Goal: Information Seeking & Learning: Understand process/instructions

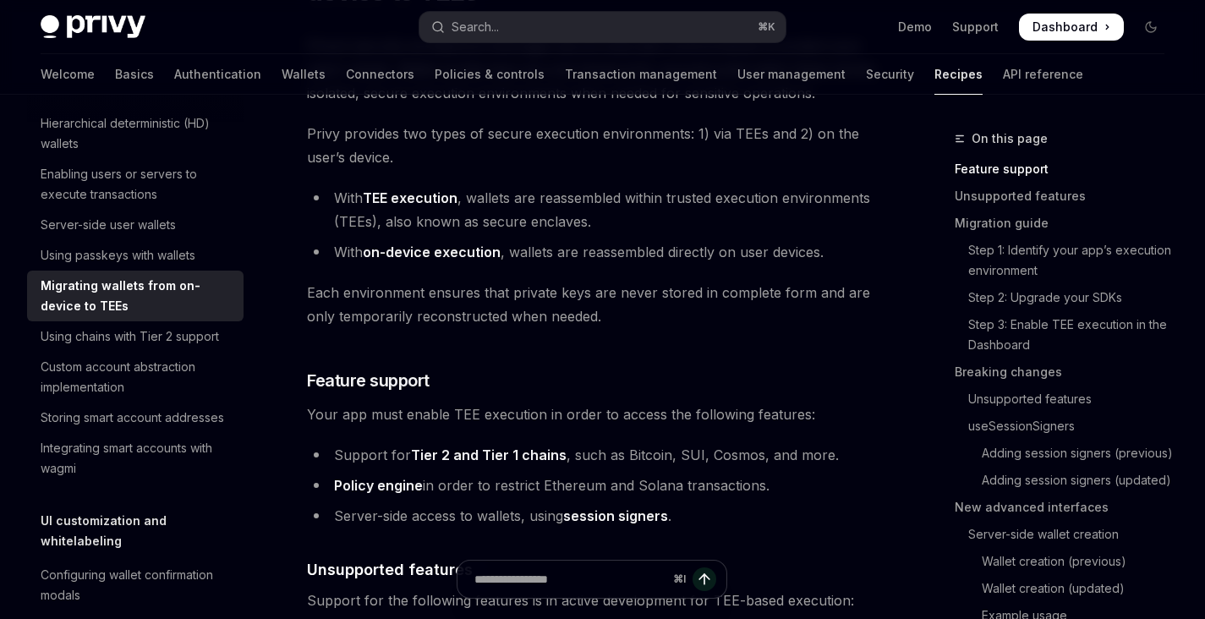
scroll to position [211, 0]
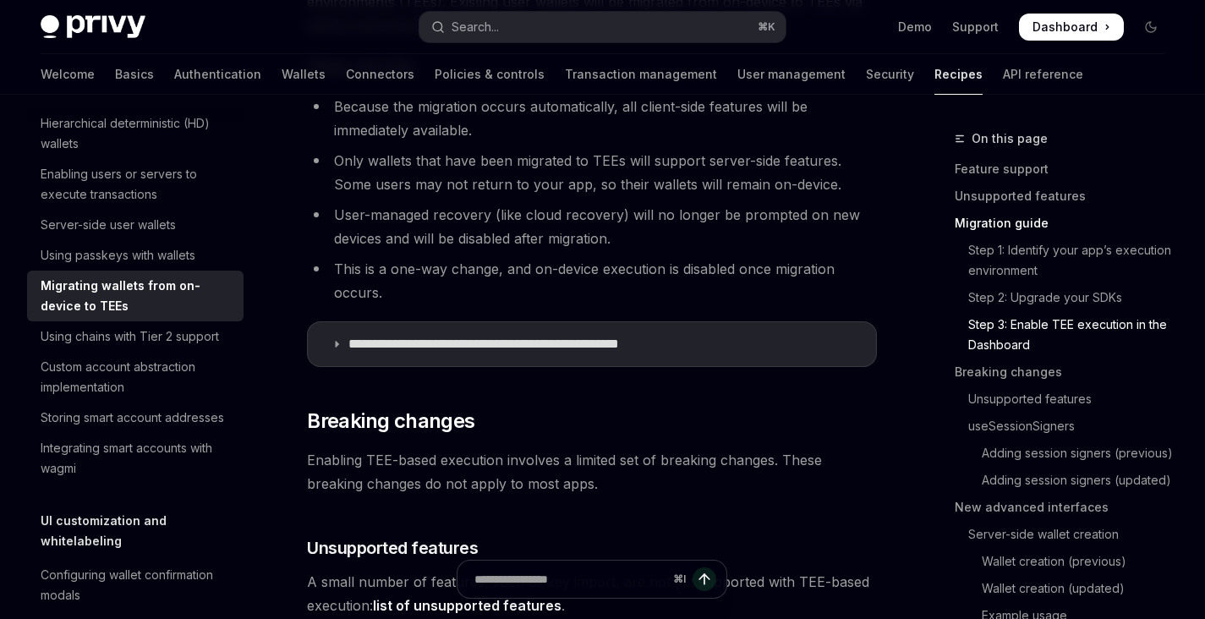
scroll to position [2051, 0]
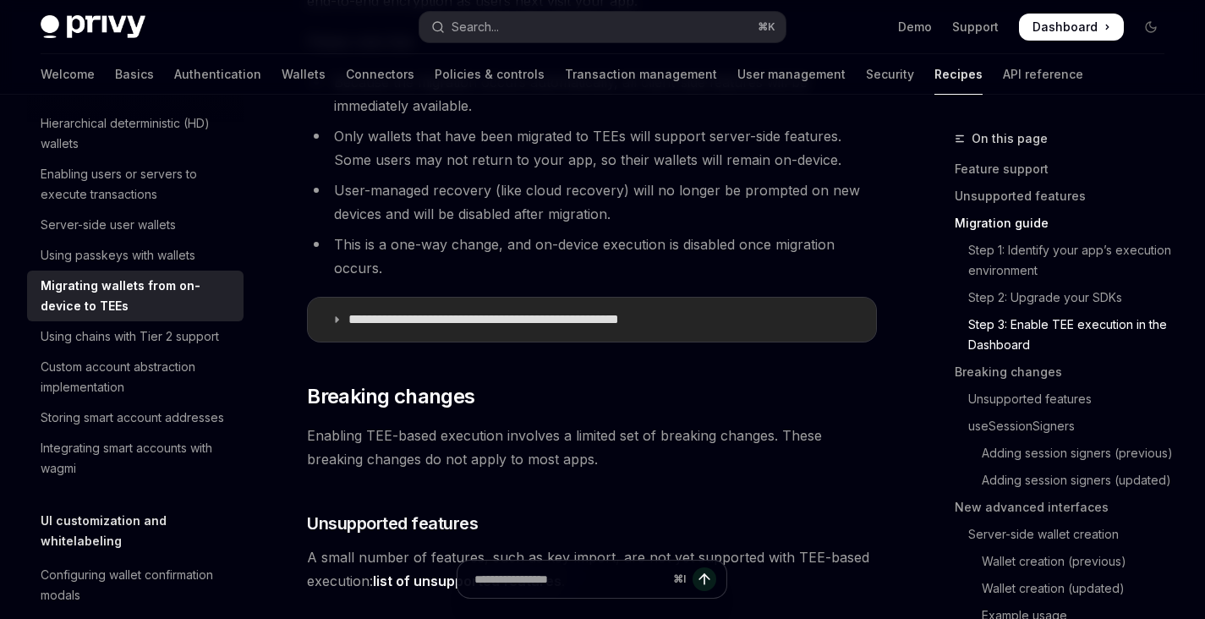
click at [352, 308] on summary "**********" at bounding box center [592, 320] width 568 height 44
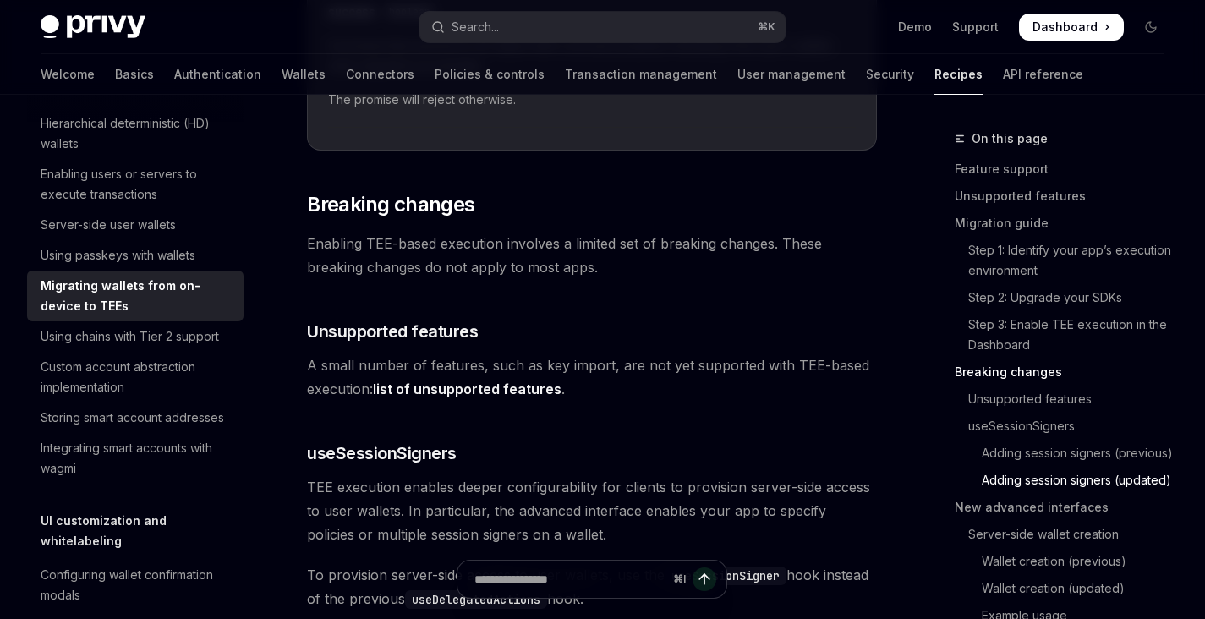
scroll to position [3350, 0]
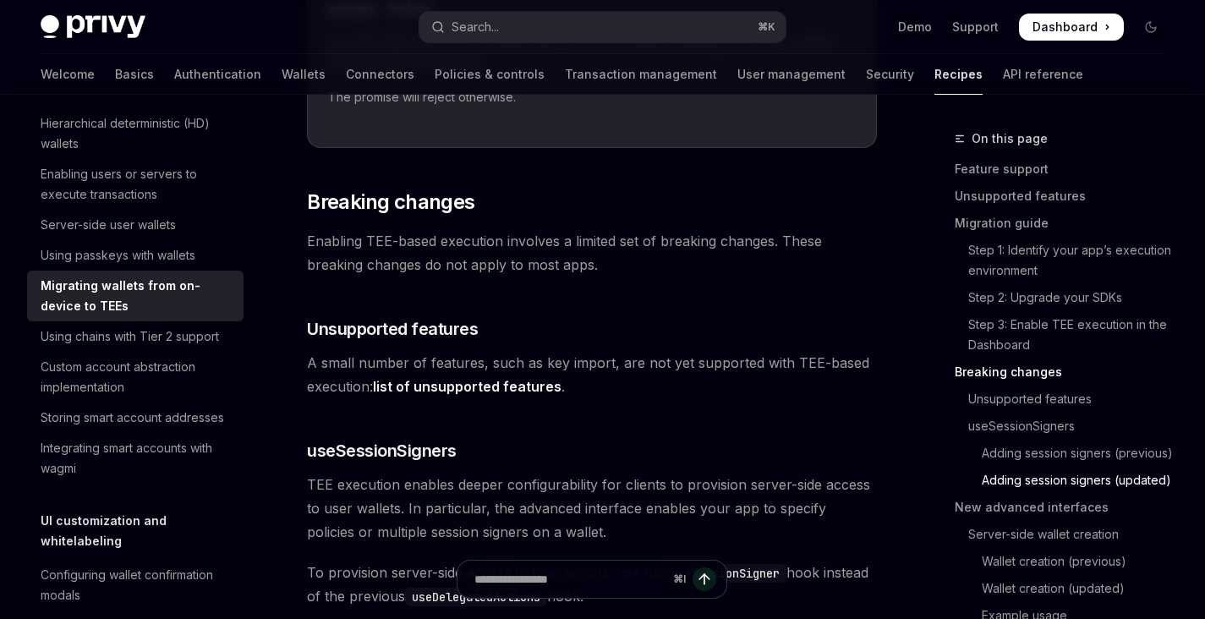
click at [492, 382] on link "list of unsupported features" at bounding box center [467, 387] width 189 height 18
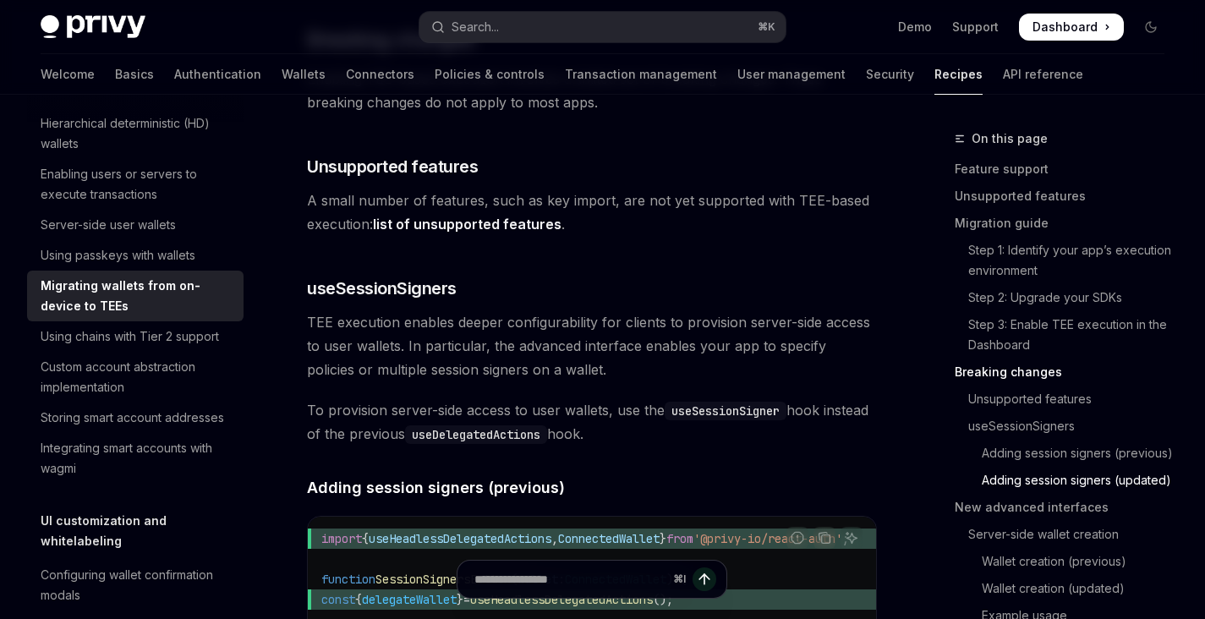
scroll to position [3511, 0]
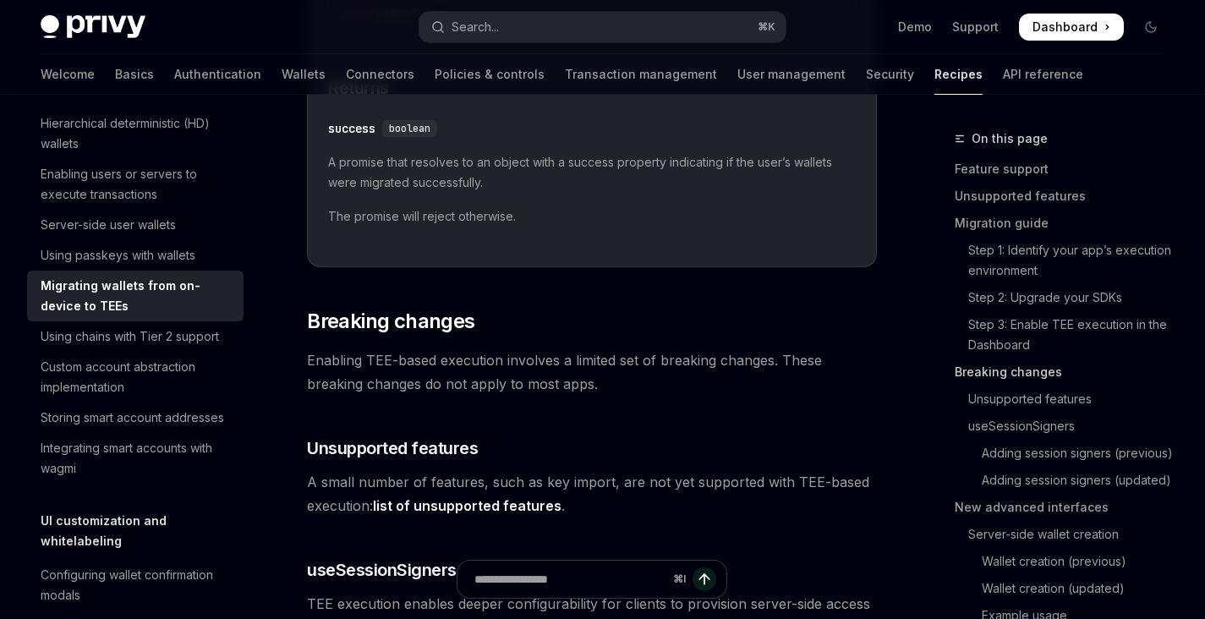
click at [958, 371] on link "Breaking changes" at bounding box center [1066, 372] width 223 height 27
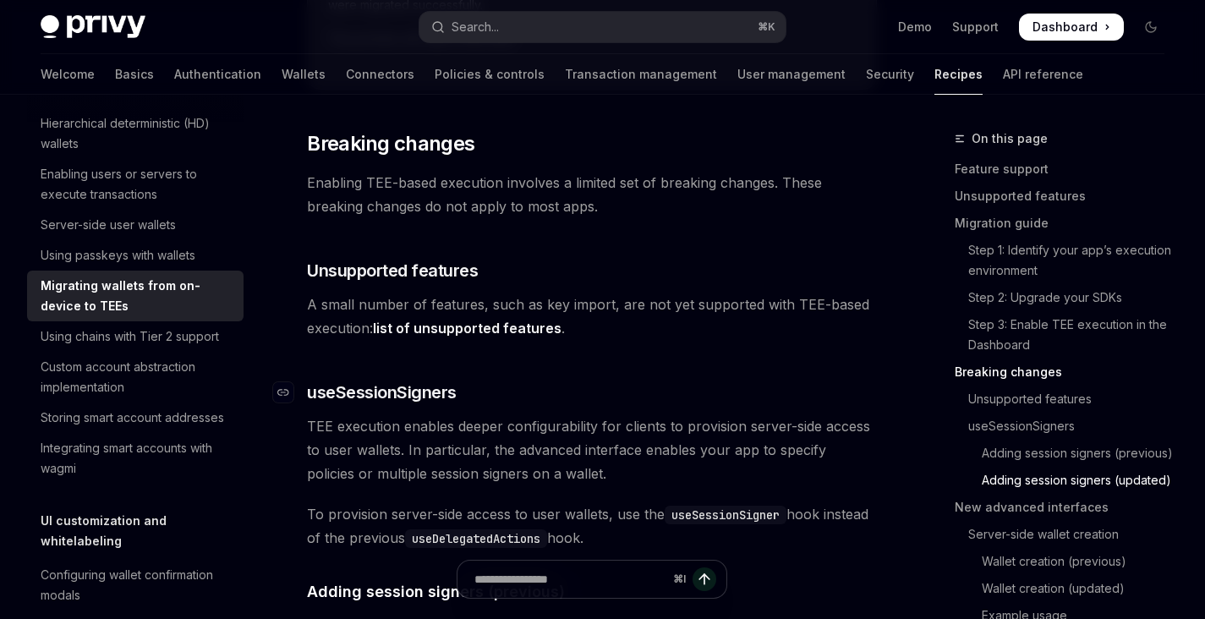
scroll to position [3410, 0]
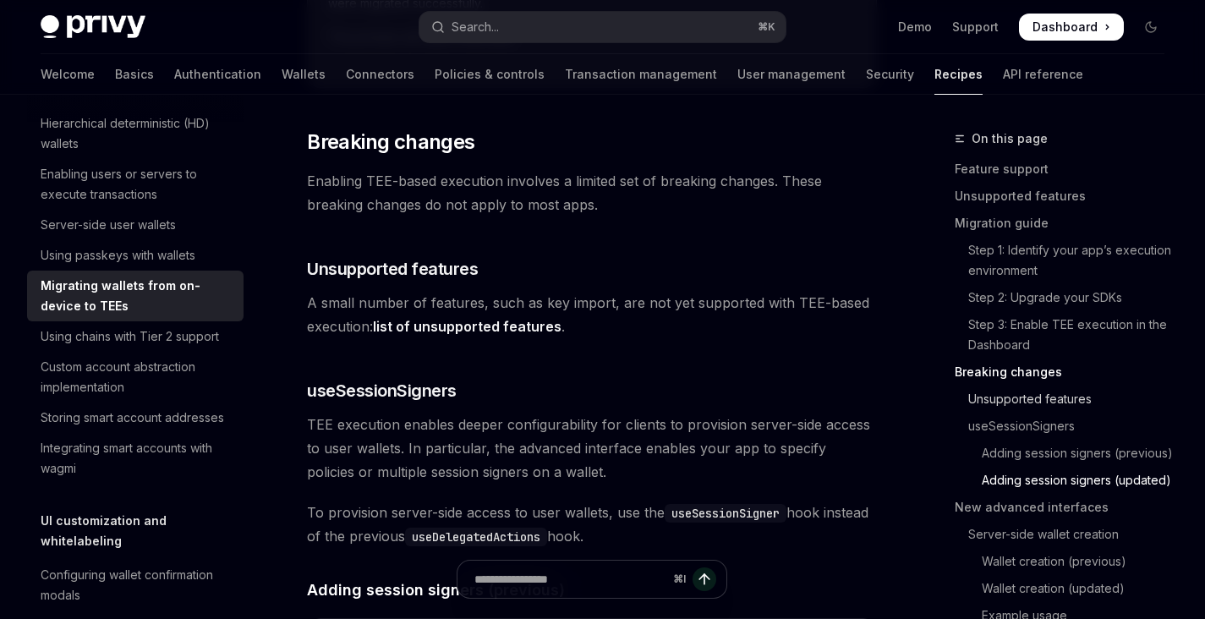
click at [973, 391] on link "Unsupported features" at bounding box center [1066, 399] width 223 height 27
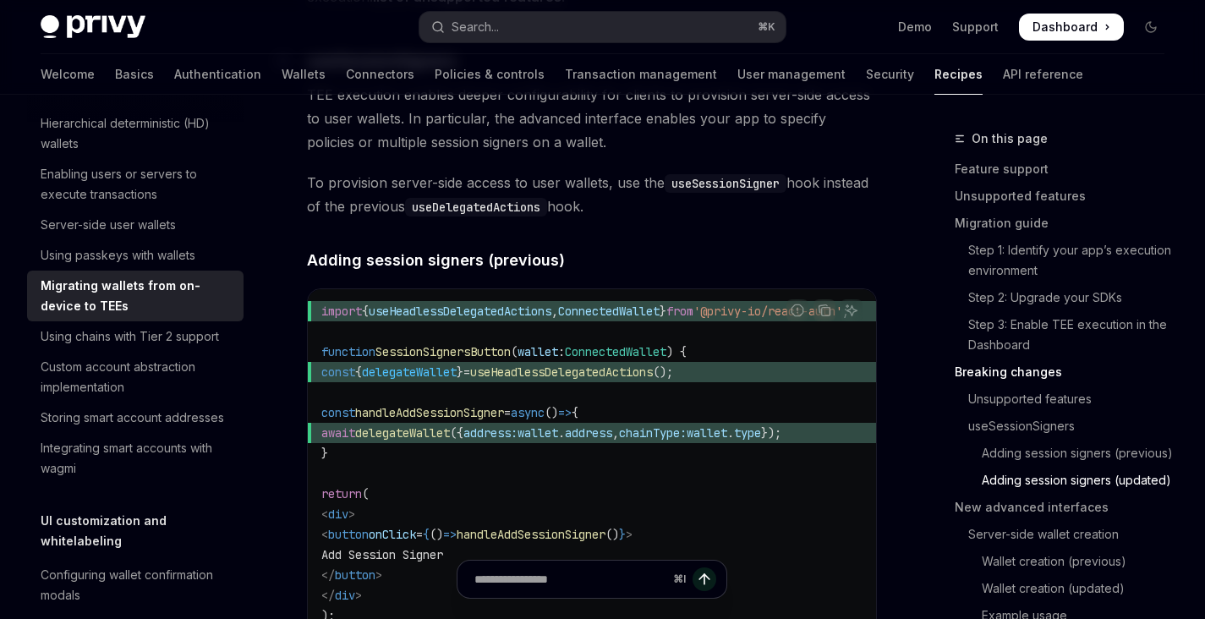
scroll to position [3777, 0]
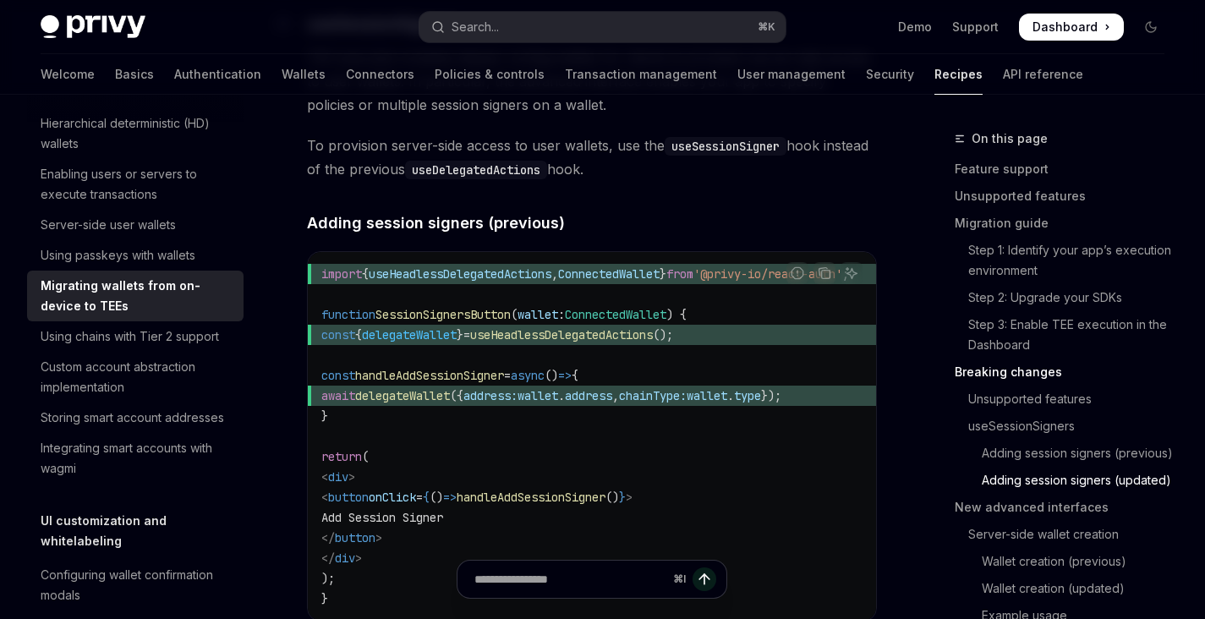
click at [700, 228] on h4 "​ Adding session signers (previous)" at bounding box center [592, 222] width 570 height 23
click at [727, 305] on code "import { useHeadlessDelegatedActions , ConnectedWallet } from '@privy-io/react-…" at bounding box center [605, 436] width 568 height 345
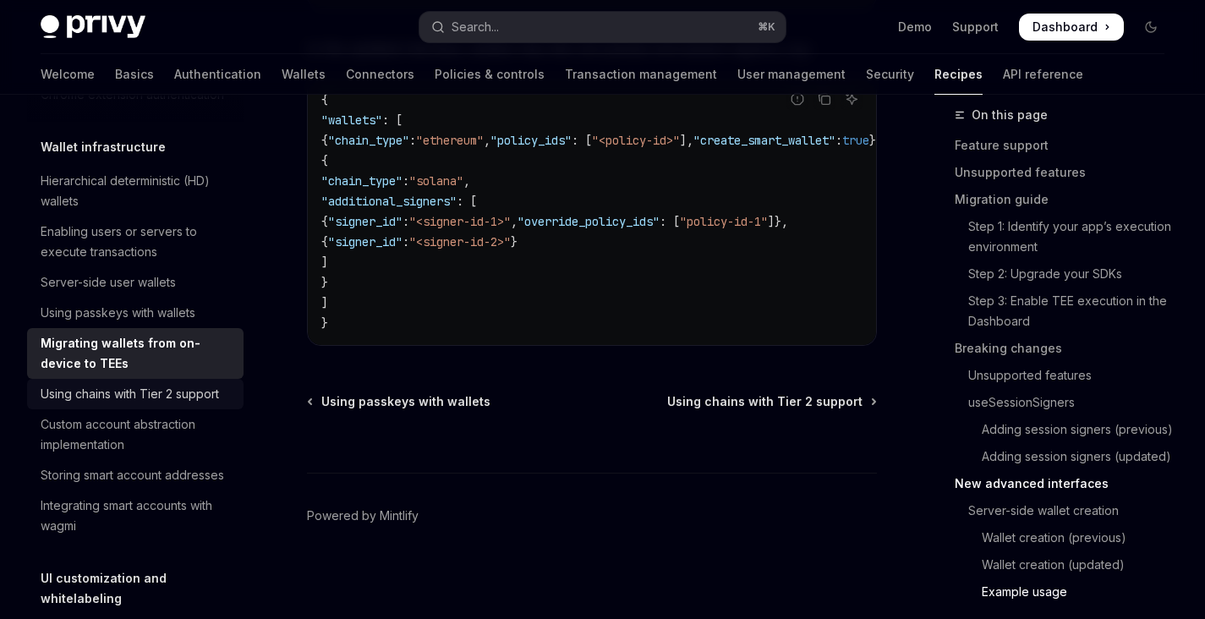
scroll to position [393, 0]
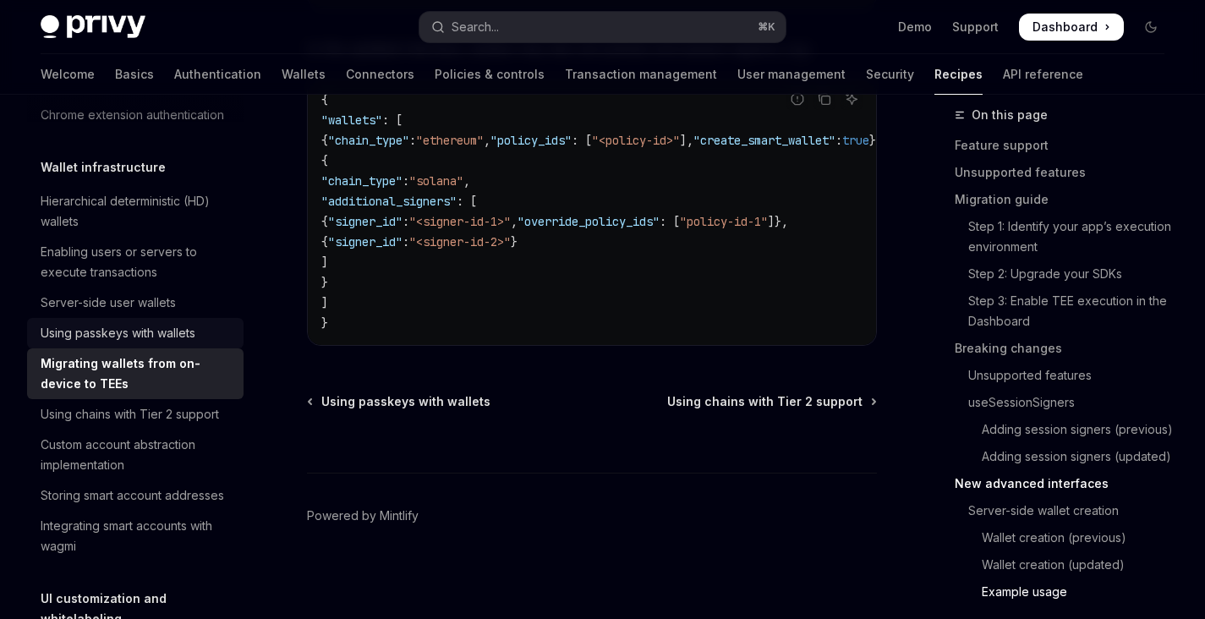
click at [175, 349] on link "Using passkeys with wallets" at bounding box center [135, 333] width 217 height 30
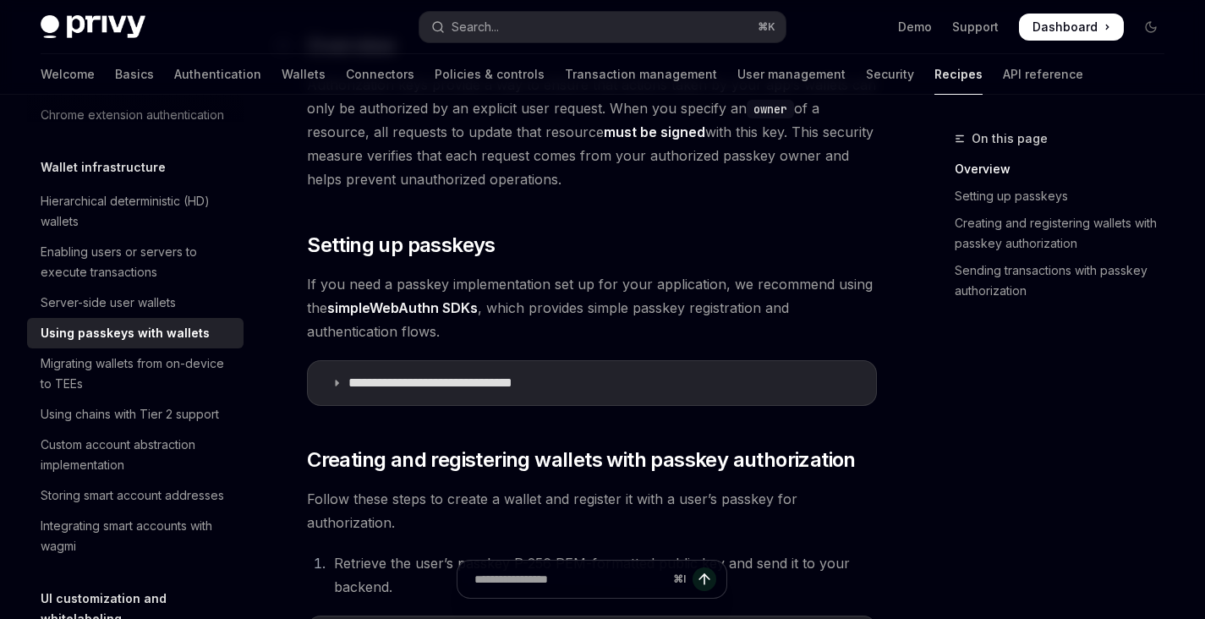
scroll to position [294, 0]
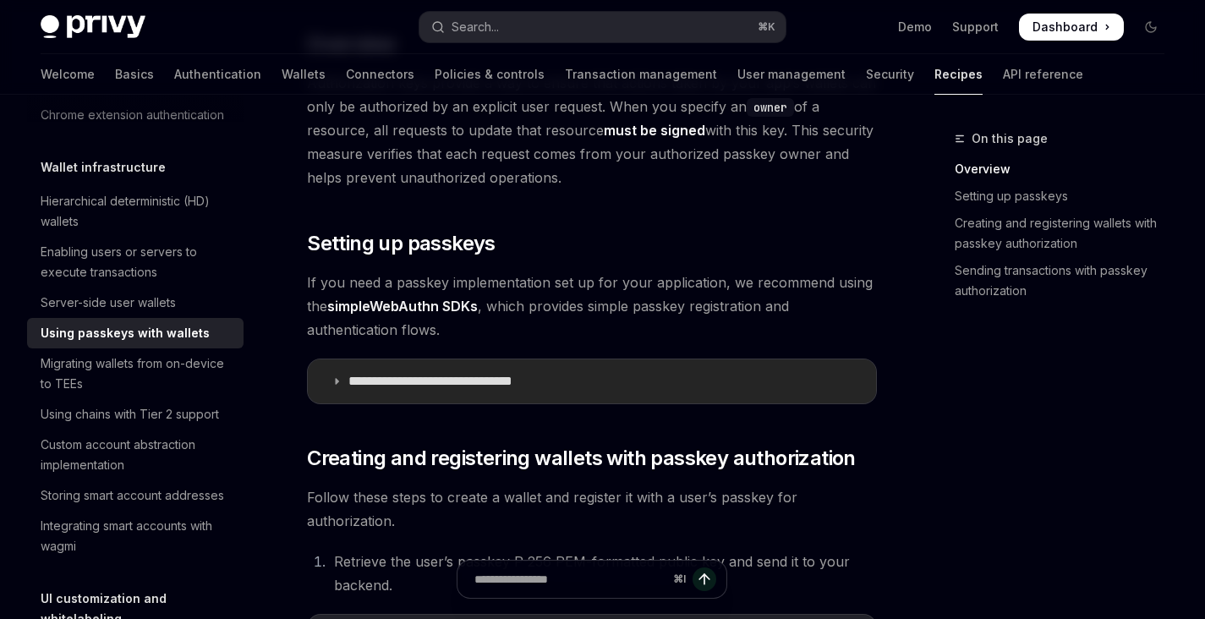
click at [437, 376] on p "**********" at bounding box center [456, 381] width 214 height 17
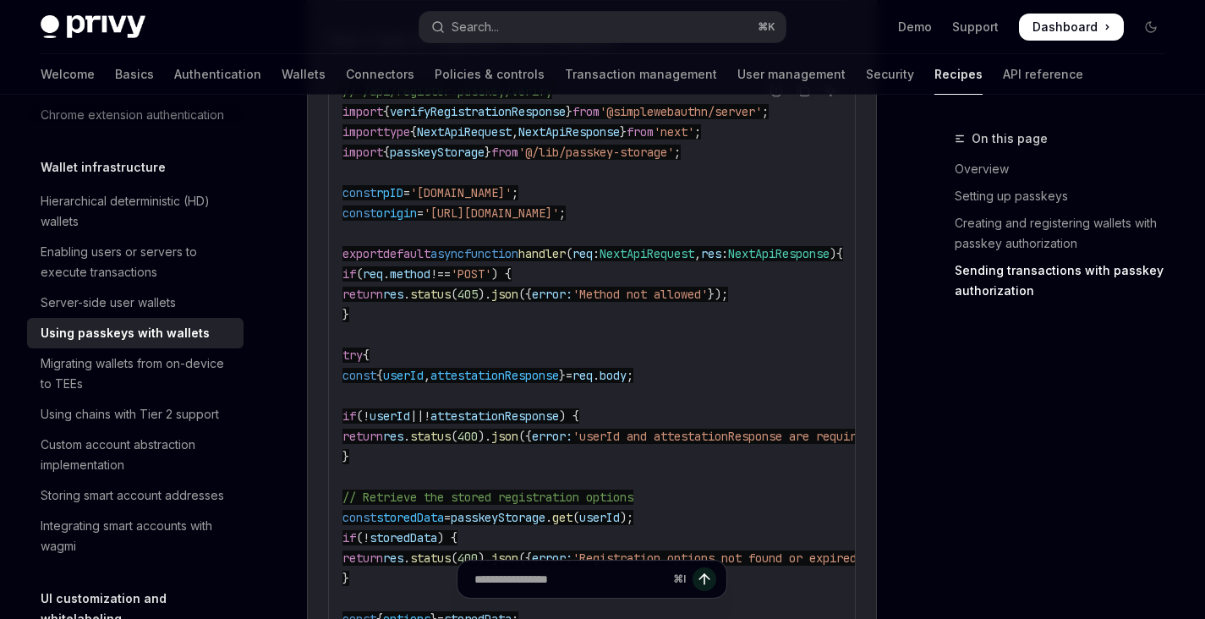
scroll to position [1892, 0]
click at [993, 217] on link "Creating and registering wallets with passkey authorization" at bounding box center [1066, 233] width 223 height 47
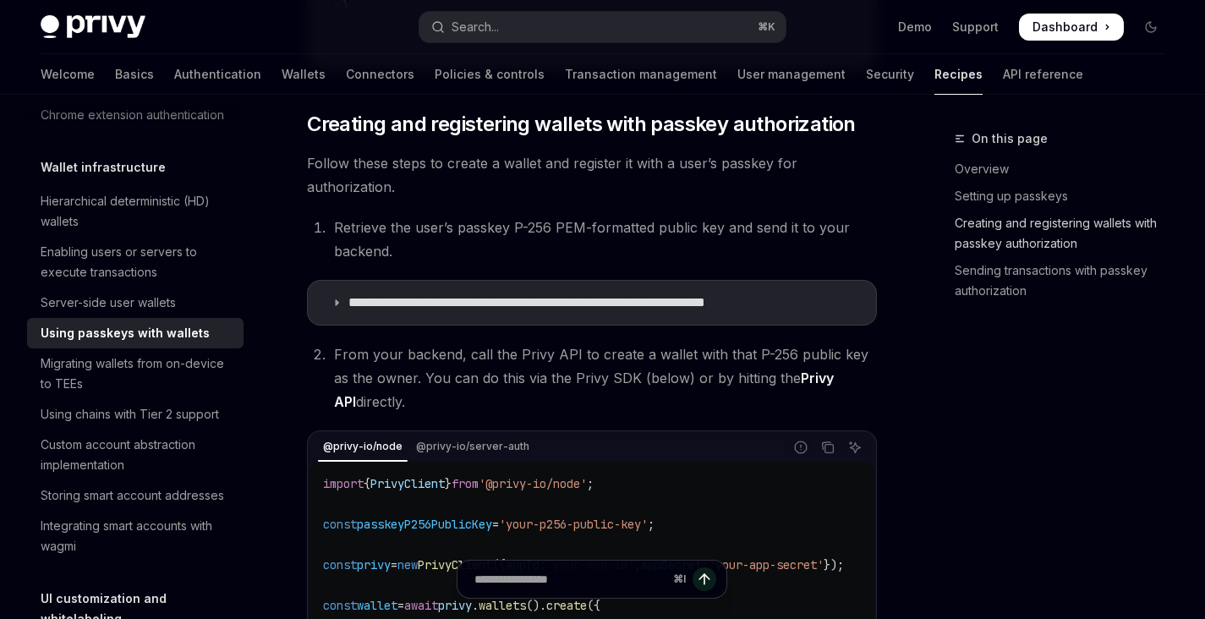
scroll to position [4094, 0]
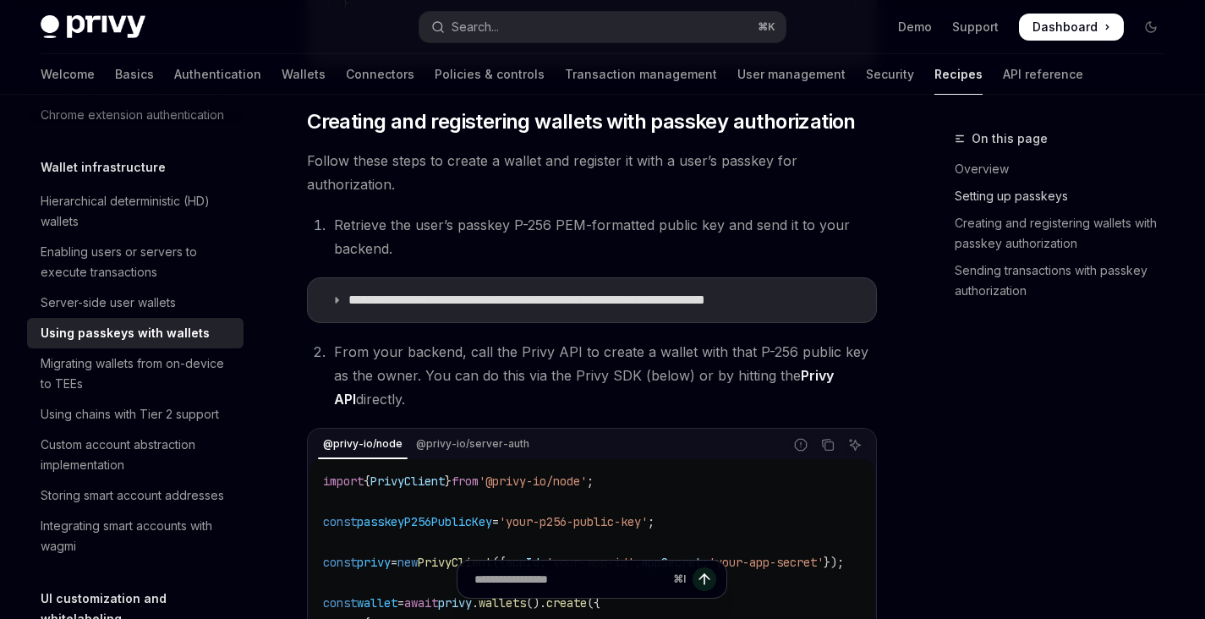
click at [987, 187] on link "Setting up passkeys" at bounding box center [1066, 196] width 223 height 27
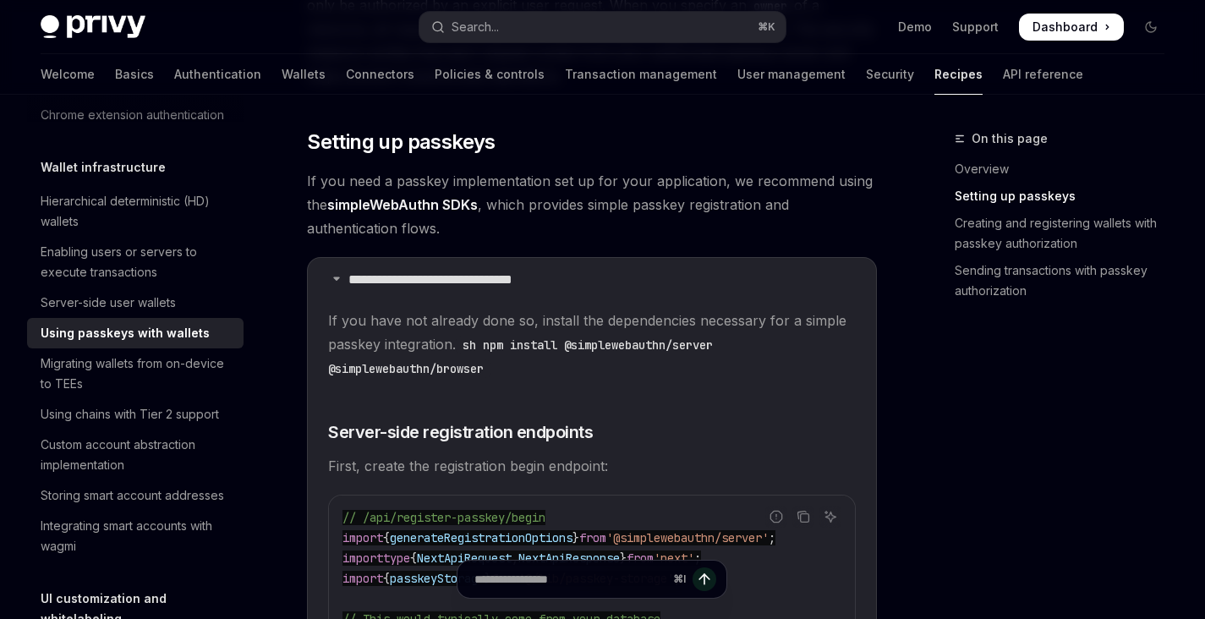
scroll to position [396, 0]
click at [759, 295] on summary "**********" at bounding box center [592, 280] width 568 height 44
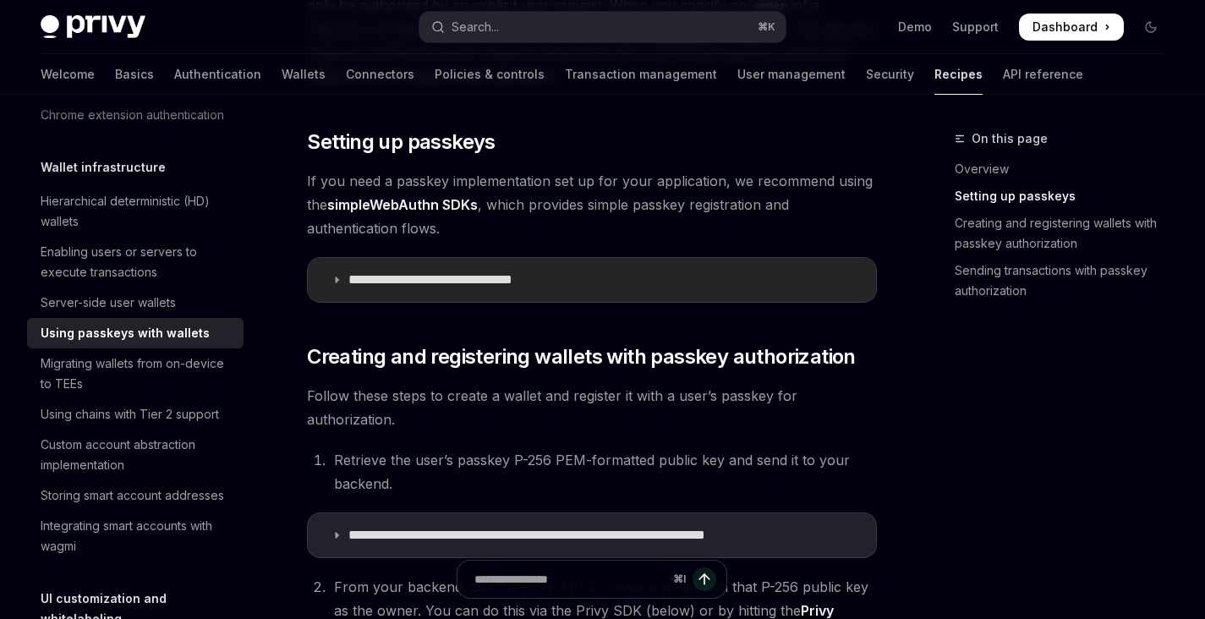
click at [757, 295] on summary "**********" at bounding box center [592, 280] width 568 height 44
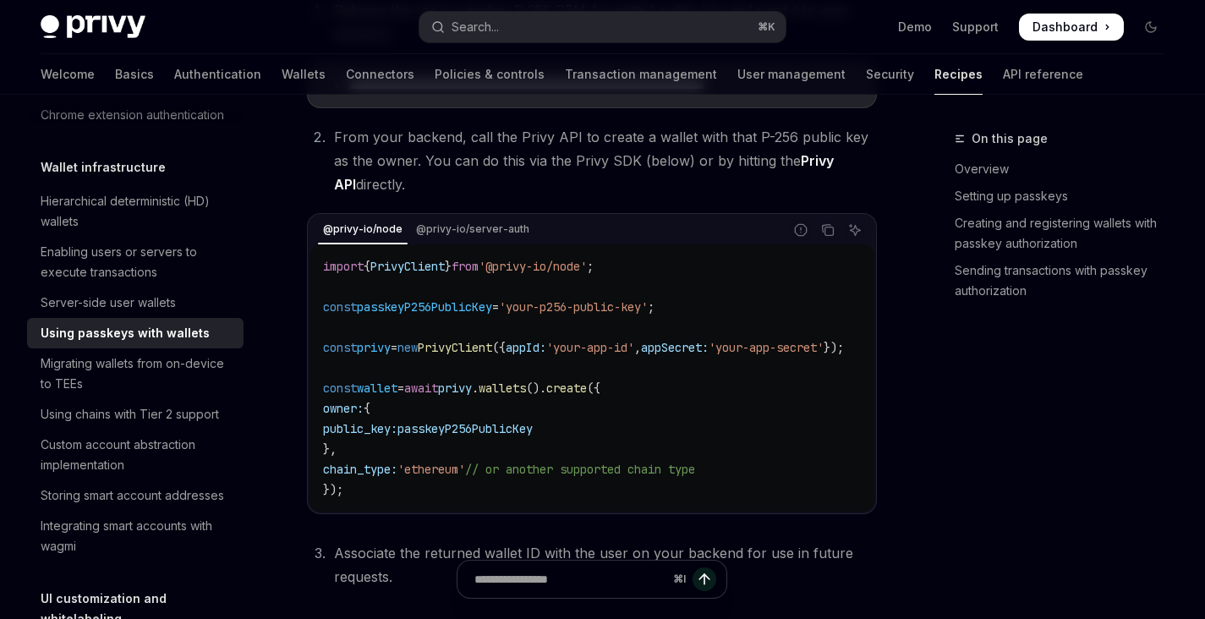
scroll to position [4308, 0]
click at [174, 81] on link "Authentication" at bounding box center [217, 74] width 87 height 41
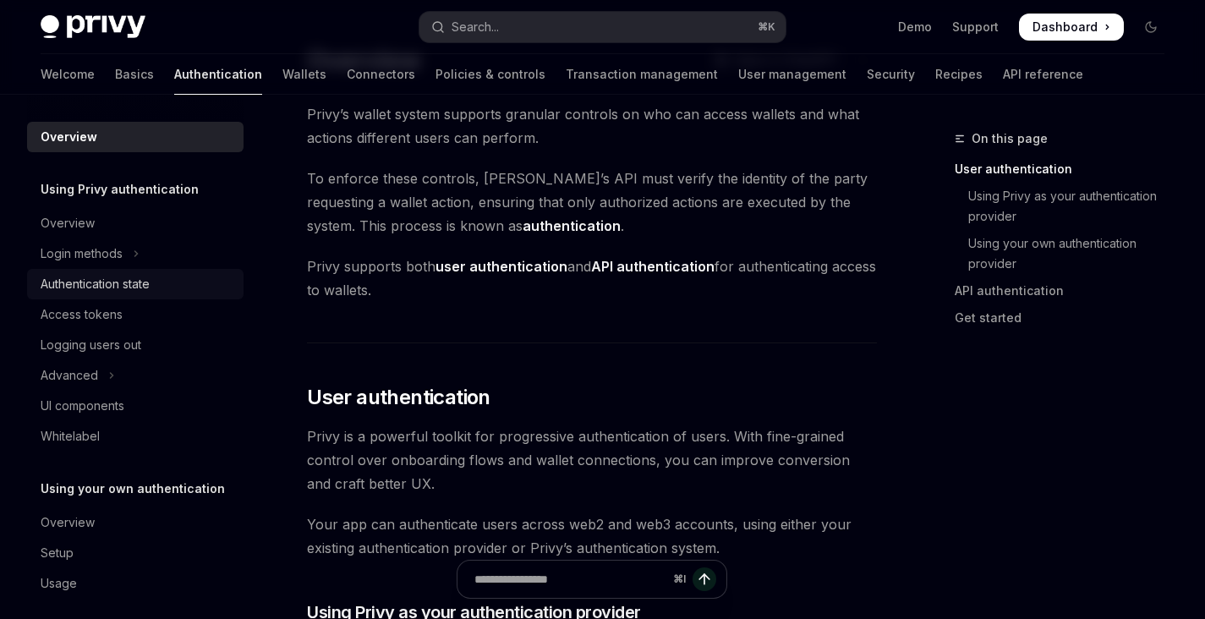
click at [163, 283] on div "Authentication state" at bounding box center [137, 284] width 193 height 20
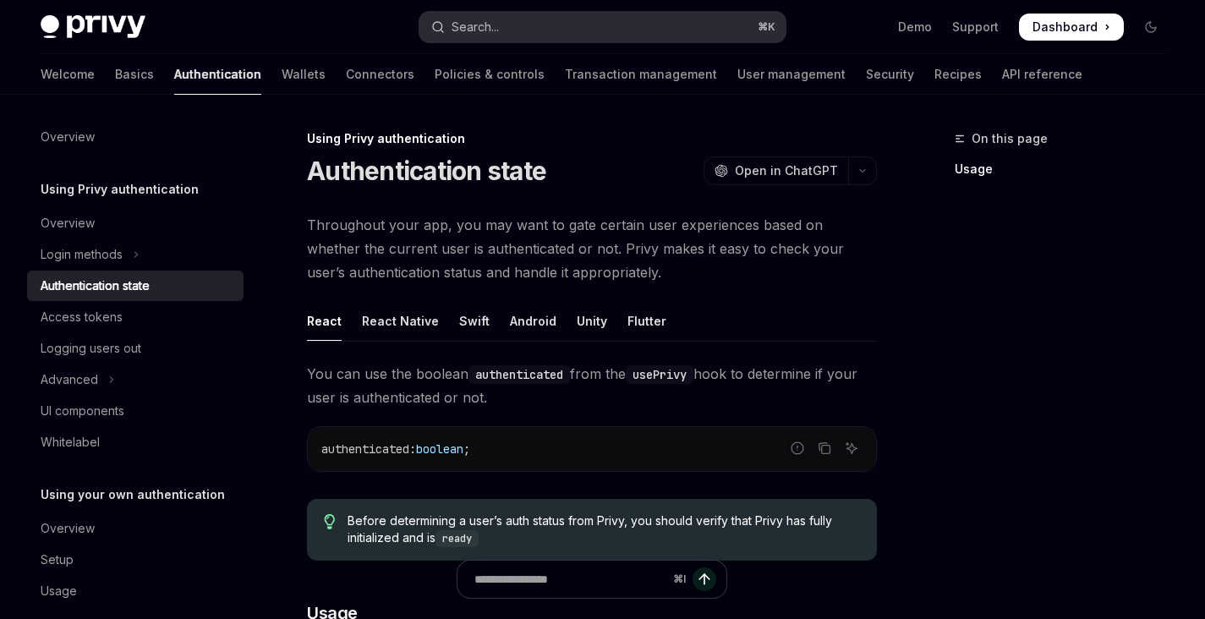
click at [614, 37] on button "Search... ⌘ K" at bounding box center [602, 27] width 365 height 30
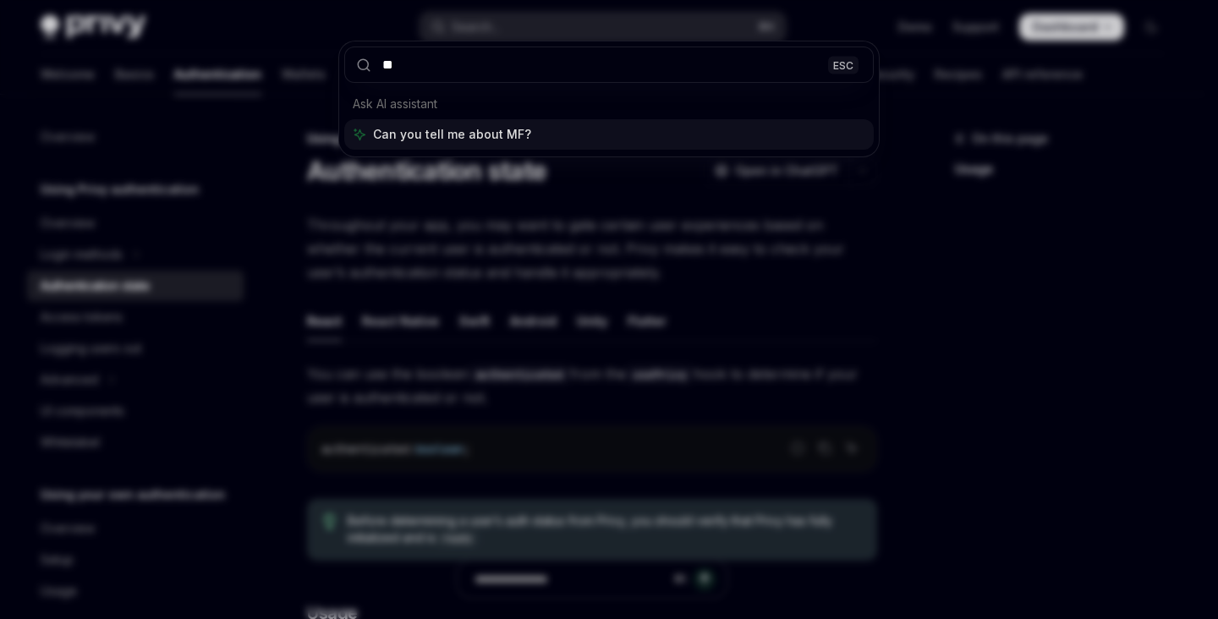
type input "***"
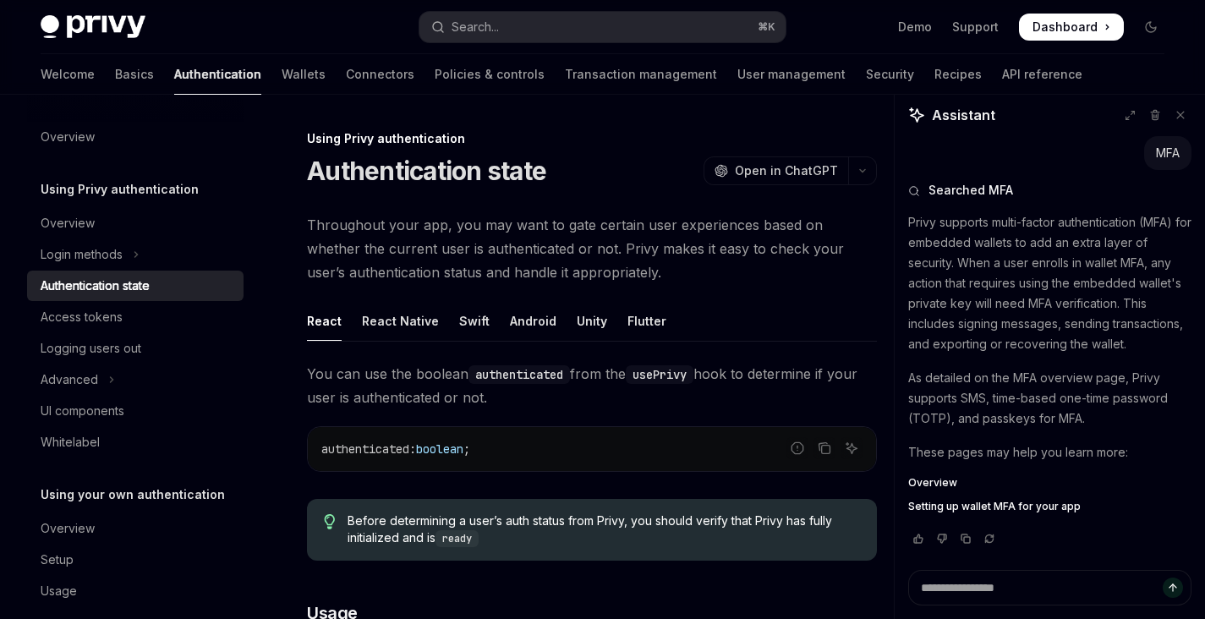
type textarea "*"
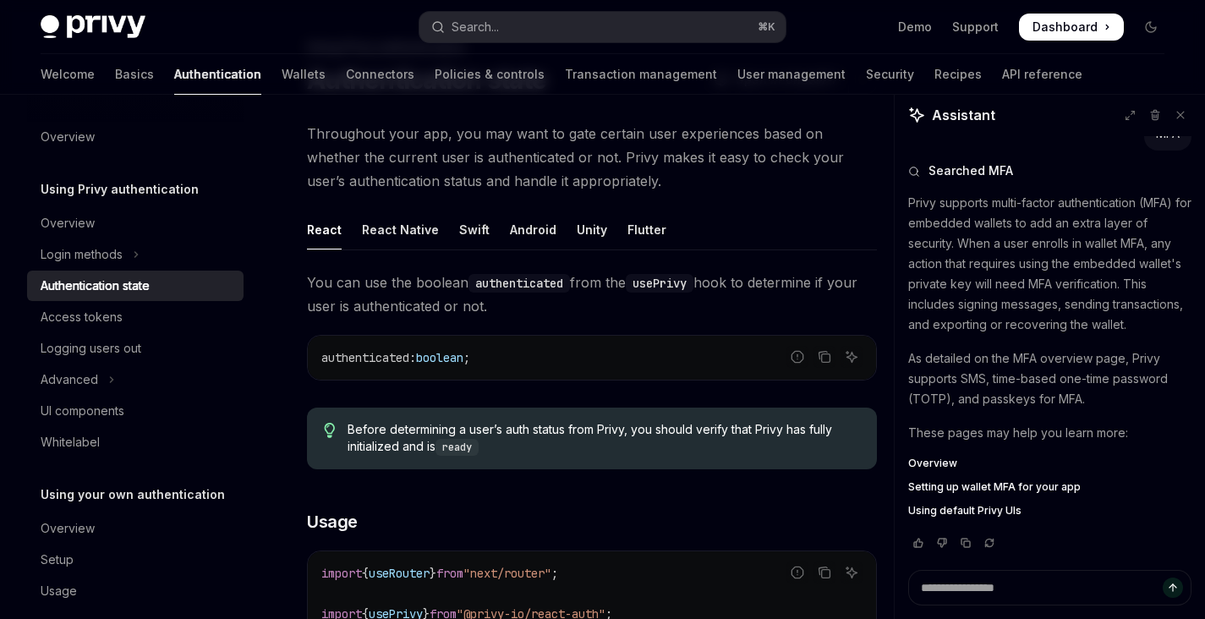
scroll to position [98, 0]
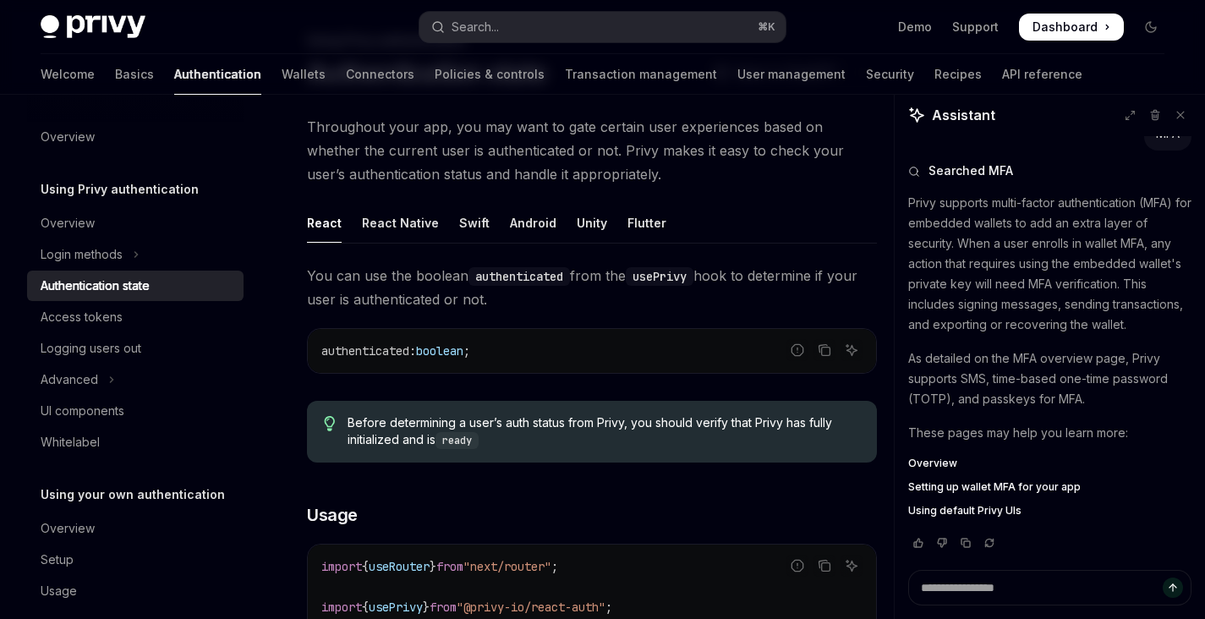
click at [1025, 479] on div "Overview Setting up wallet MFA for your app Using default Privy UIs" at bounding box center [1050, 487] width 283 height 61
click at [1016, 487] on span "Setting up wallet MFA for your app" at bounding box center [995, 488] width 173 height 14
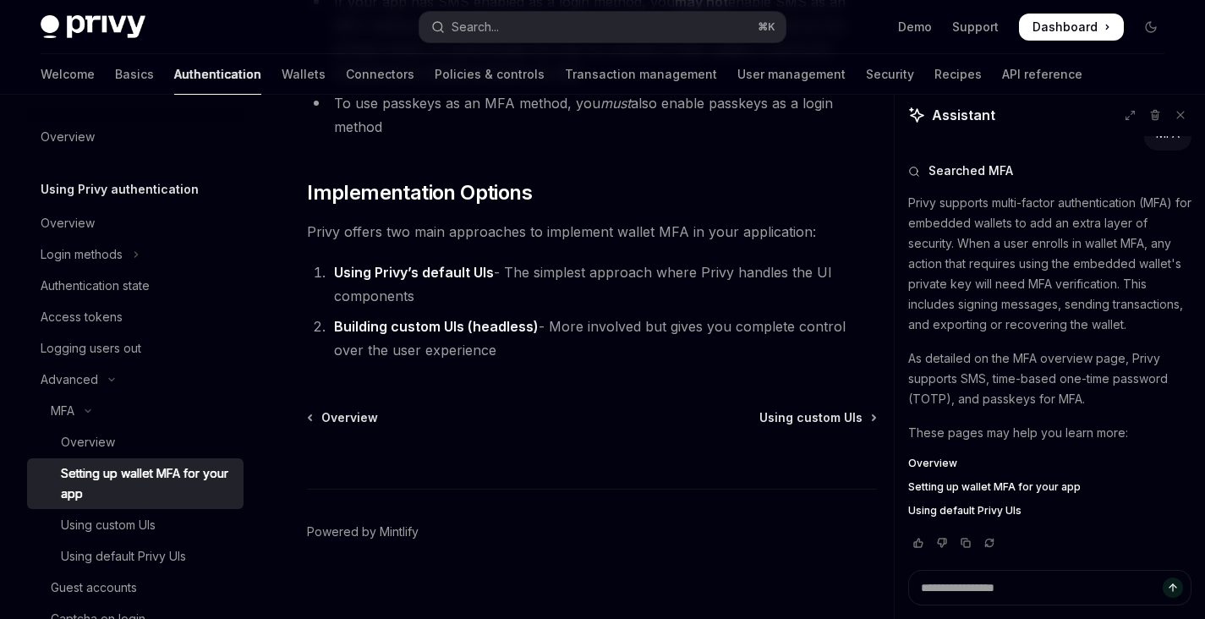
scroll to position [901, 0]
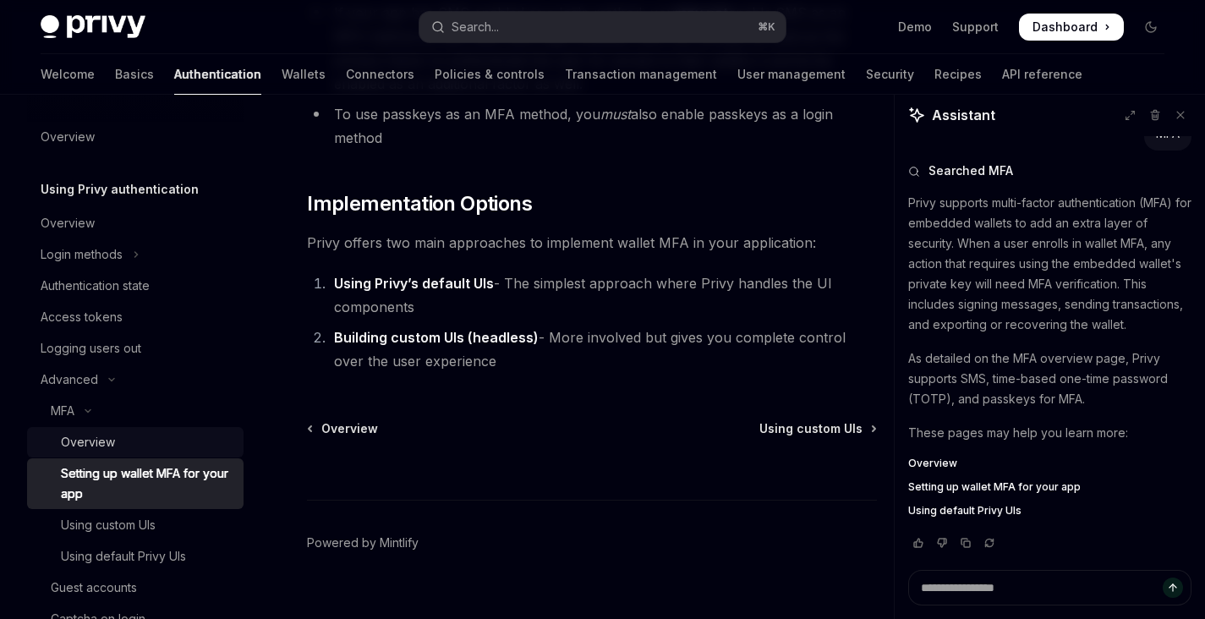
click at [135, 442] on div "Overview" at bounding box center [147, 442] width 173 height 20
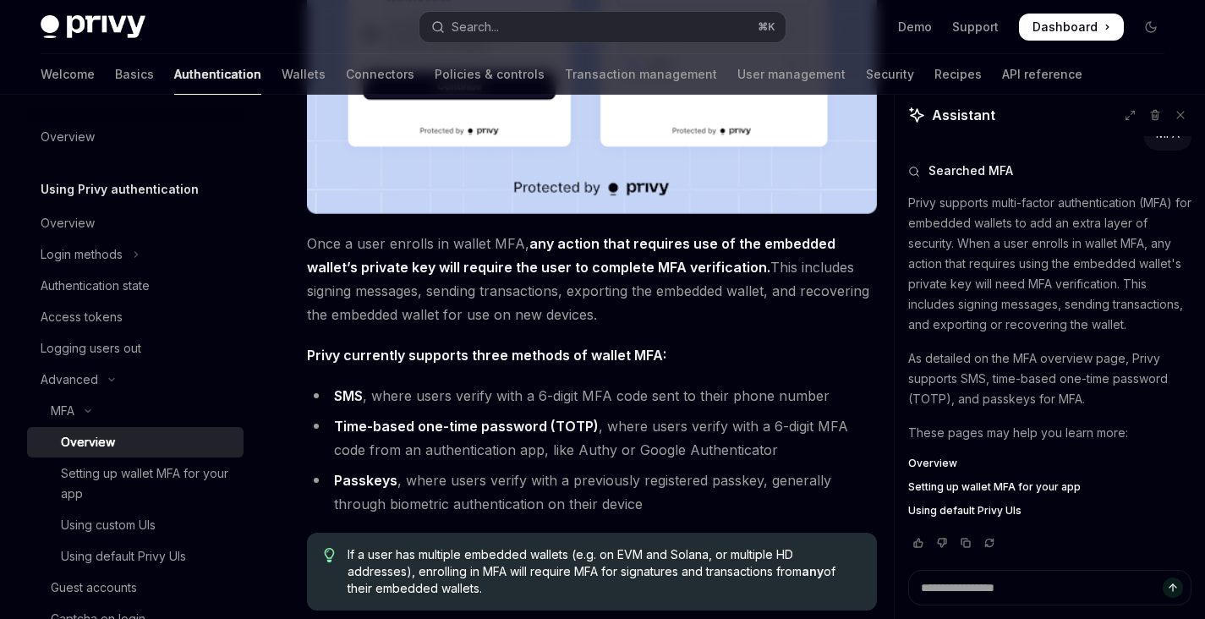
scroll to position [580, 0]
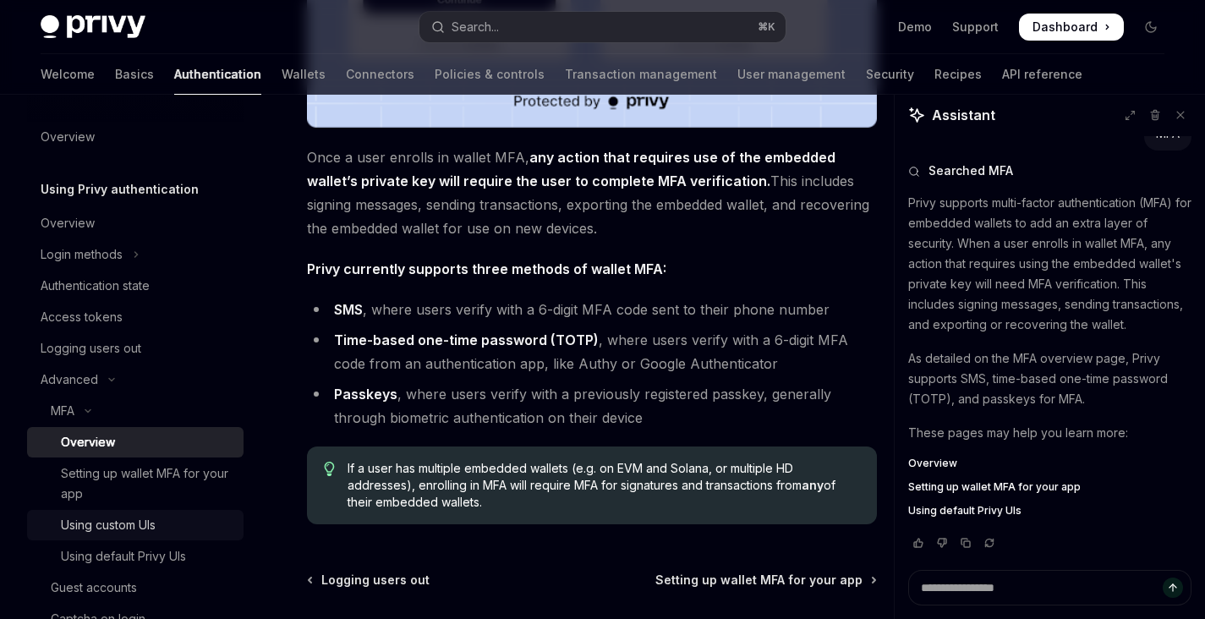
click at [176, 524] on div "Using custom UIs" at bounding box center [147, 525] width 173 height 20
type textarea "*"
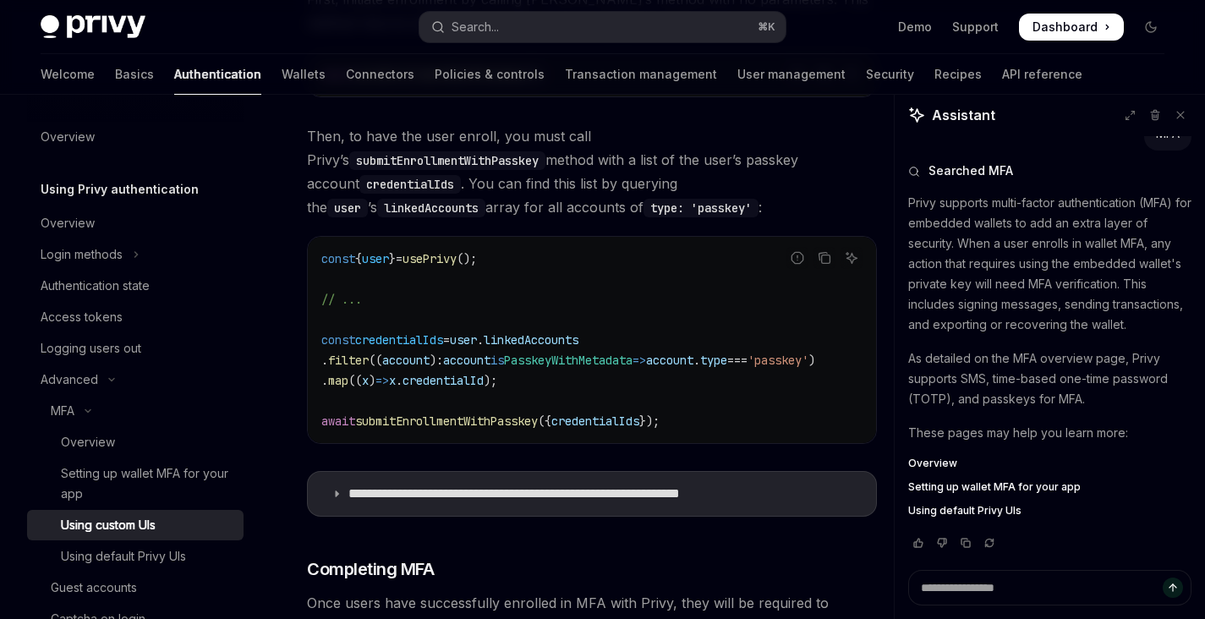
scroll to position [3376, 0]
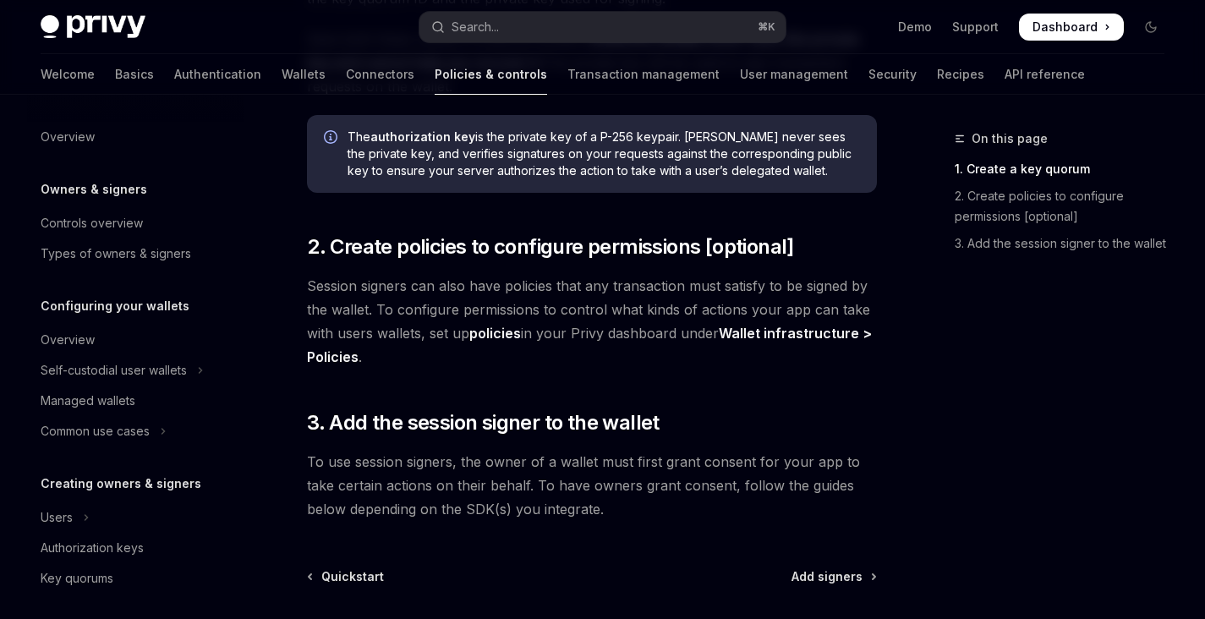
scroll to position [335, 0]
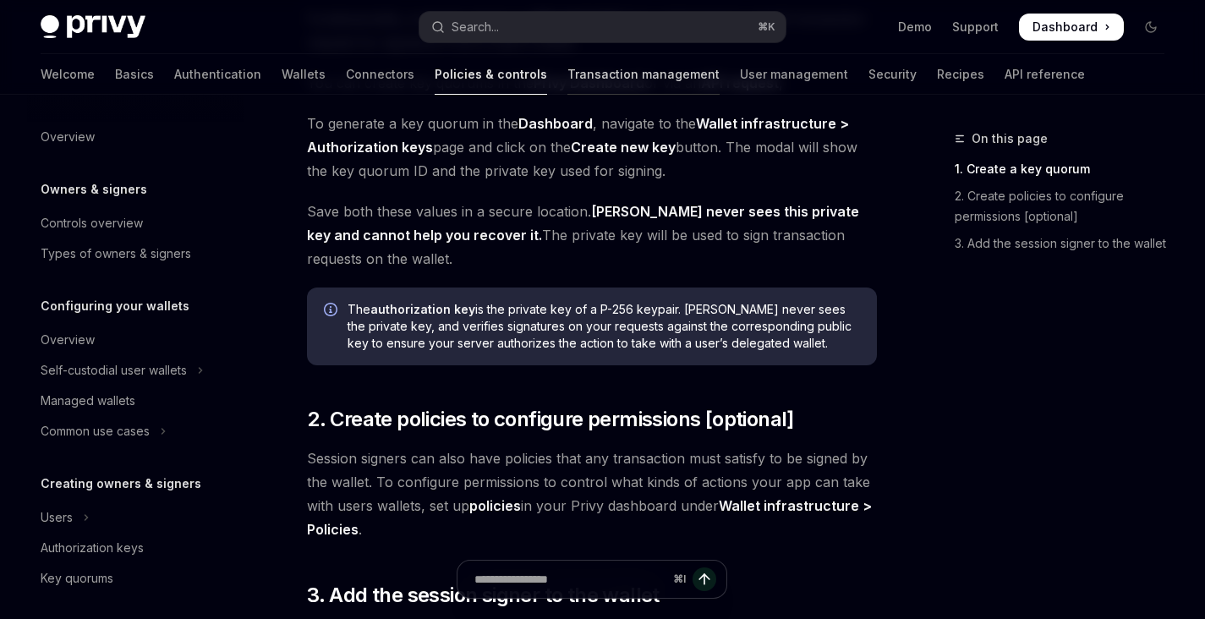
click at [568, 67] on link "Transaction management" at bounding box center [644, 74] width 152 height 41
type textarea "*"
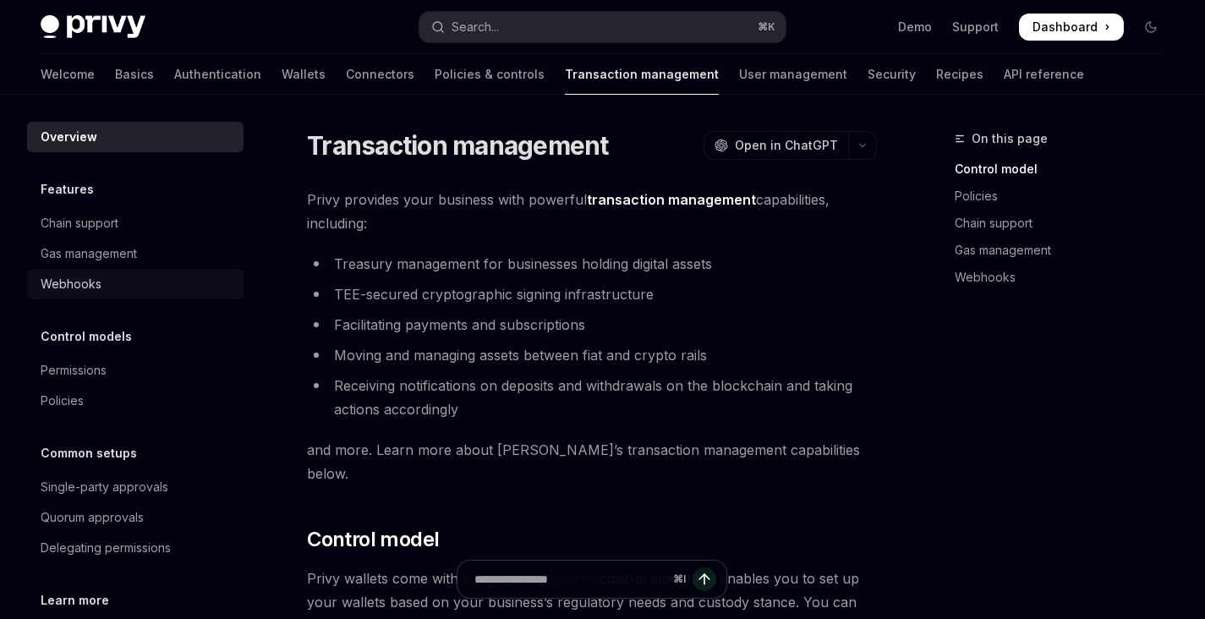
scroll to position [50, 0]
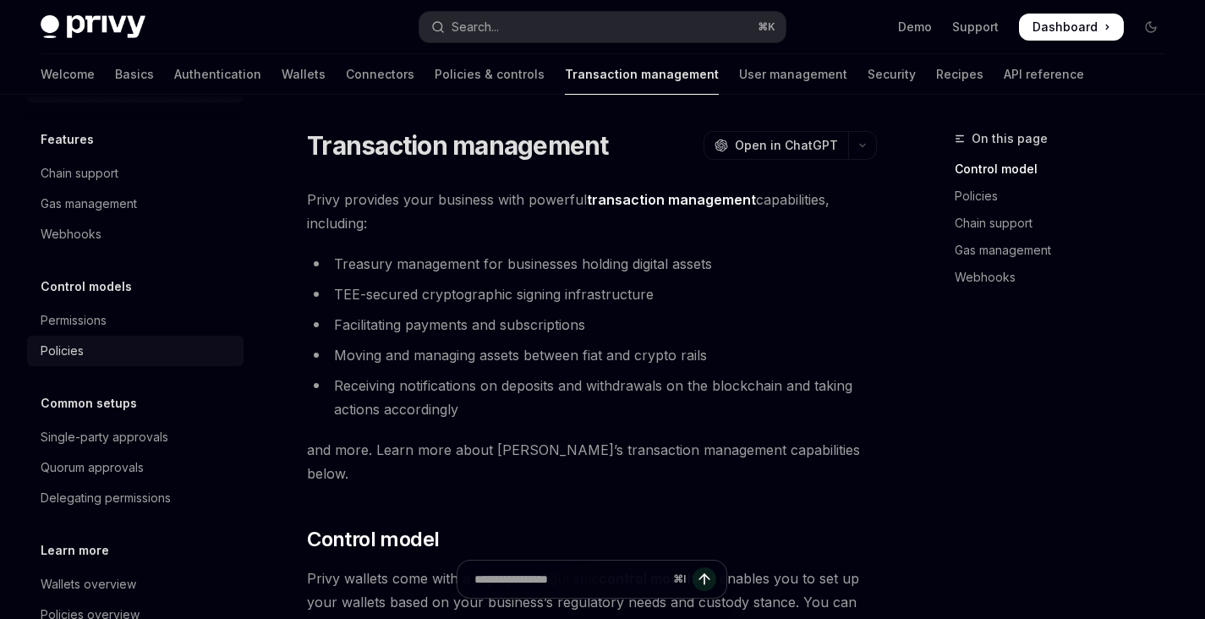
click at [142, 343] on div "Policies" at bounding box center [137, 351] width 193 height 20
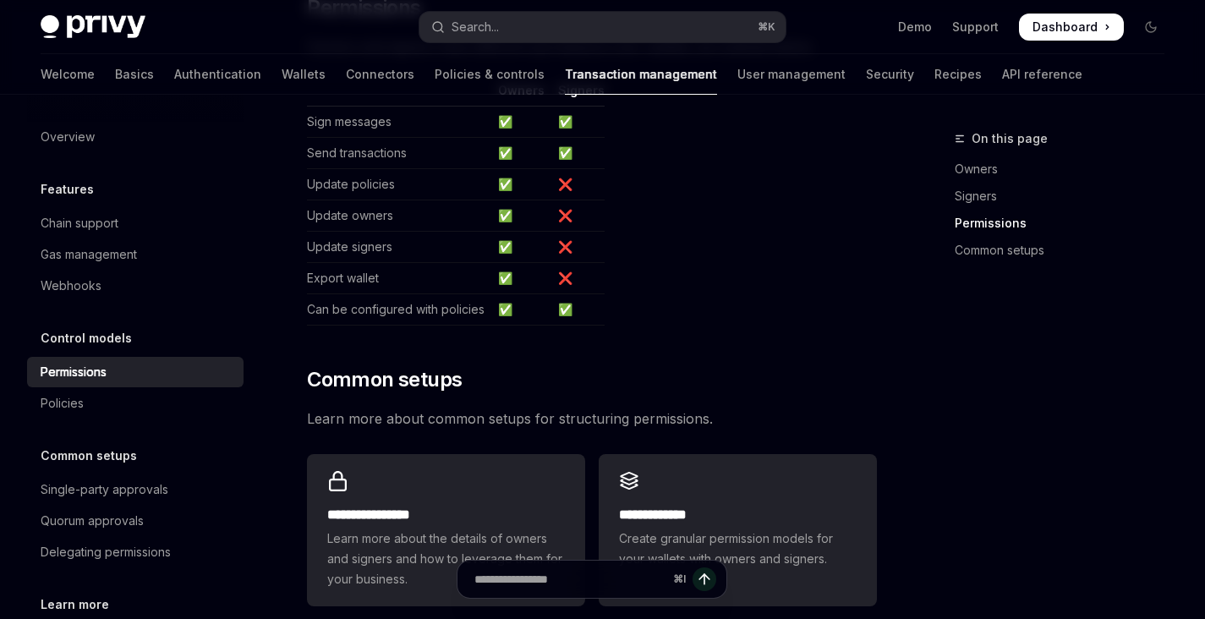
scroll to position [1103, 0]
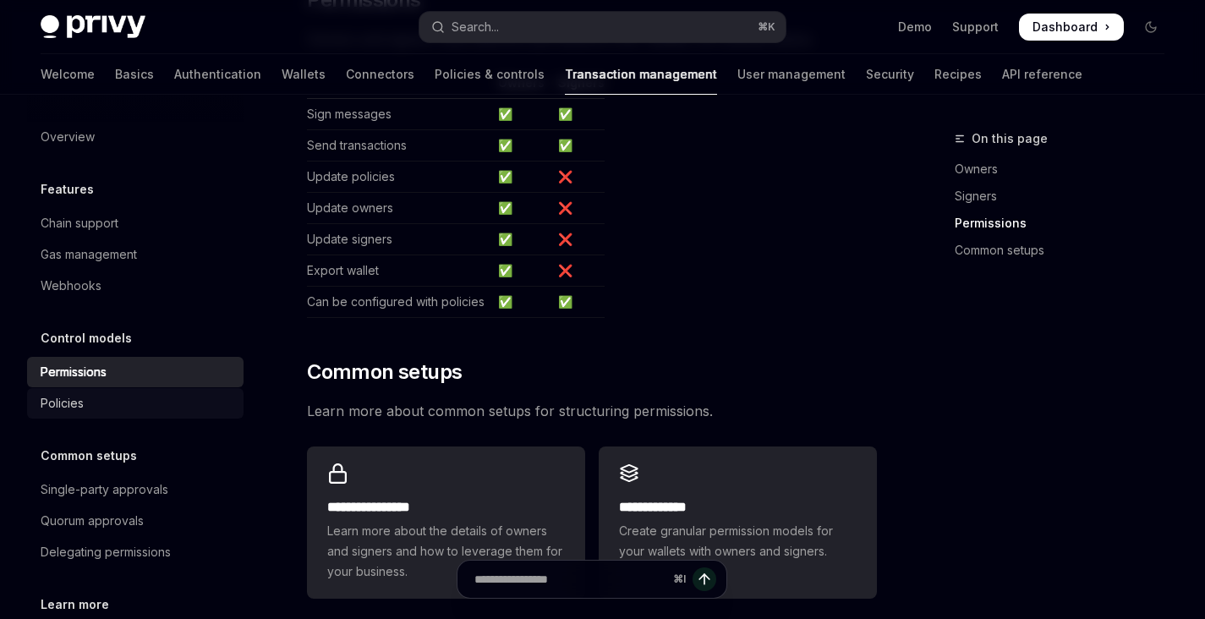
click at [137, 412] on div "Policies" at bounding box center [137, 403] width 193 height 20
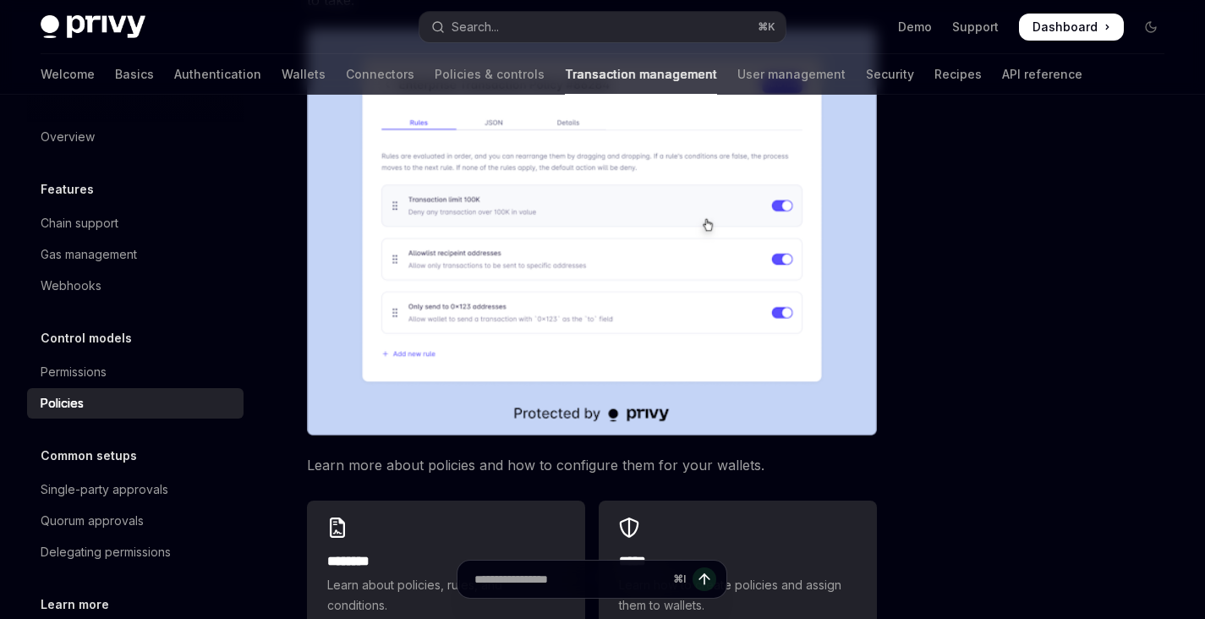
scroll to position [692, 0]
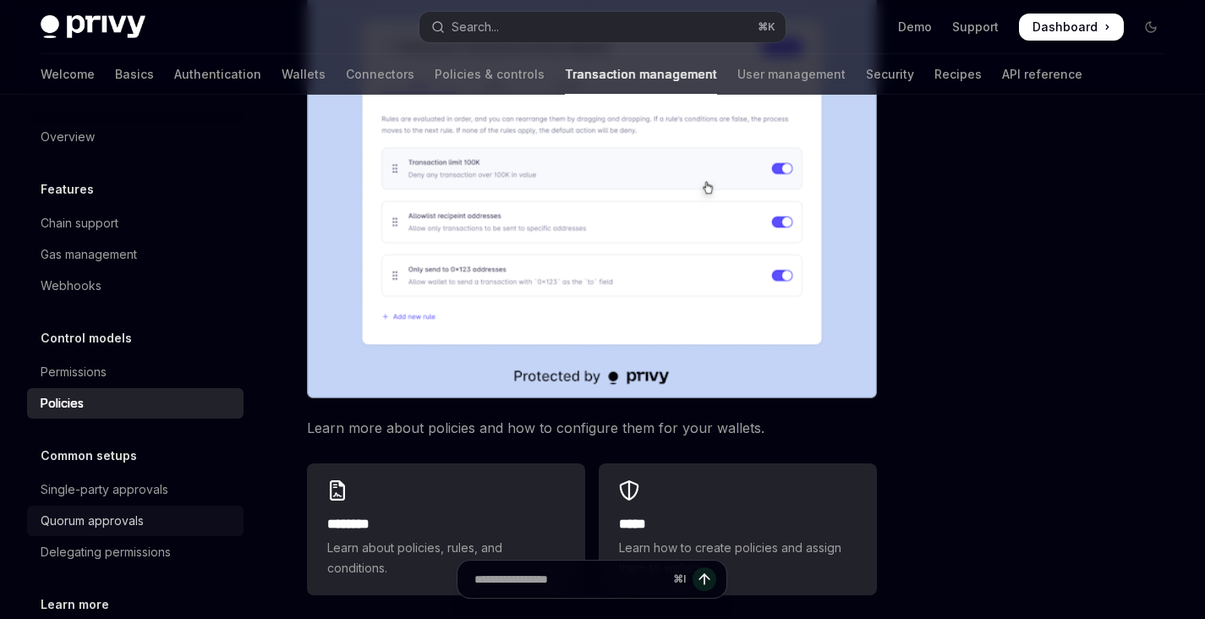
click at [150, 527] on div "Quorum approvals" at bounding box center [137, 521] width 193 height 20
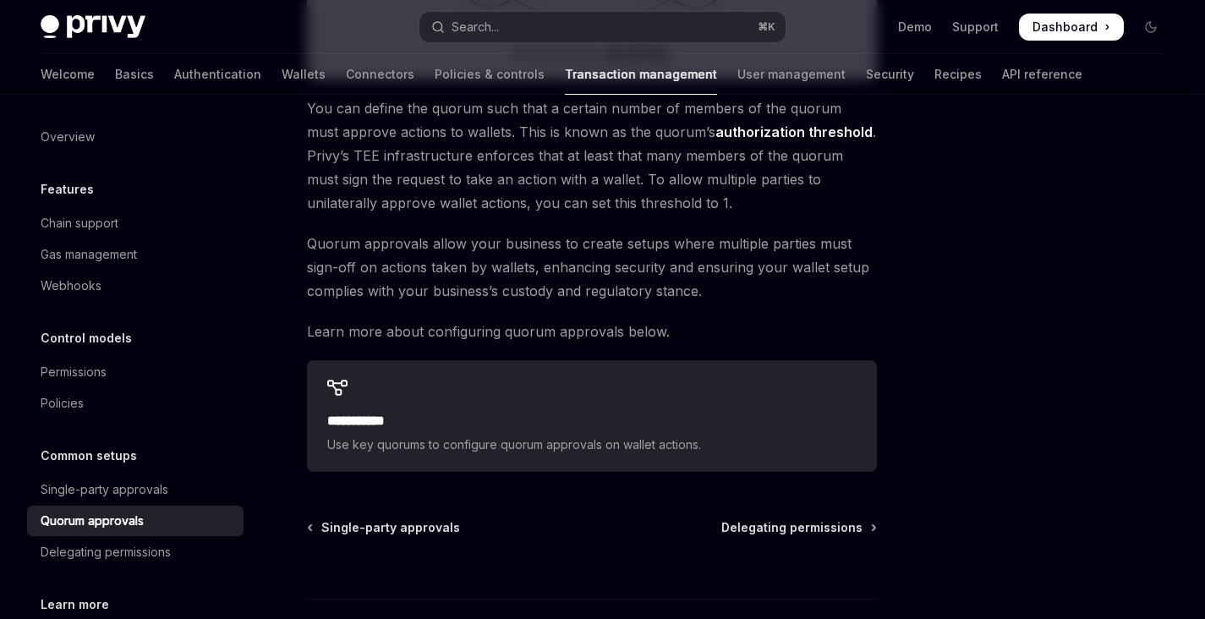
scroll to position [637, 0]
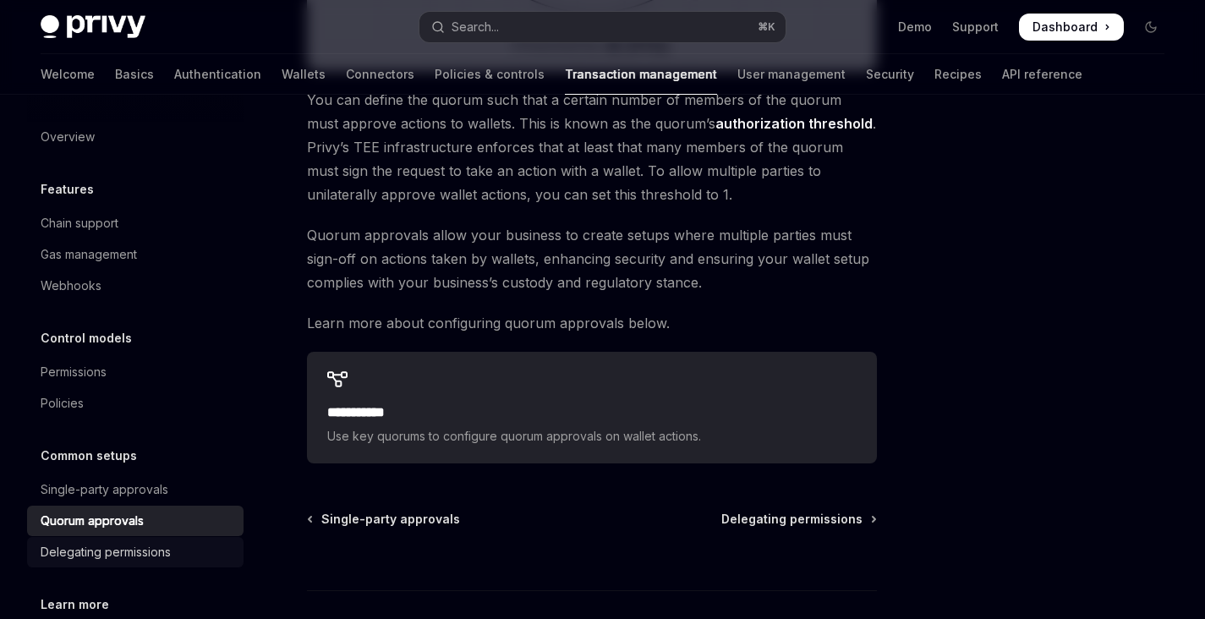
click at [125, 541] on link "Delegating permissions" at bounding box center [135, 552] width 217 height 30
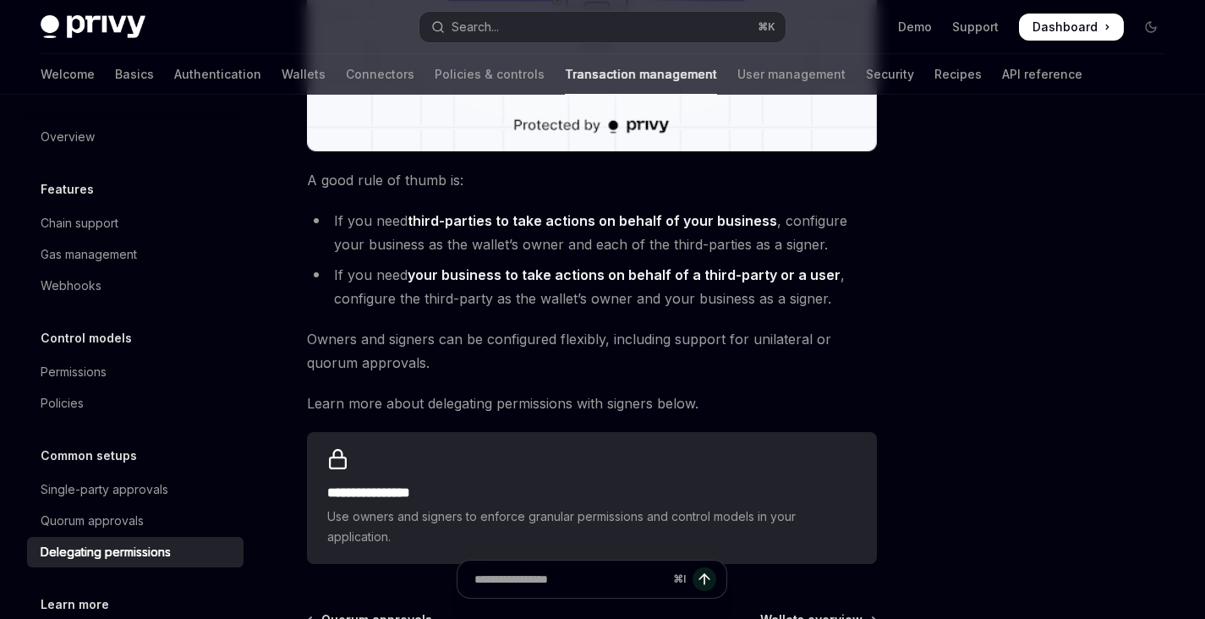
scroll to position [577, 0]
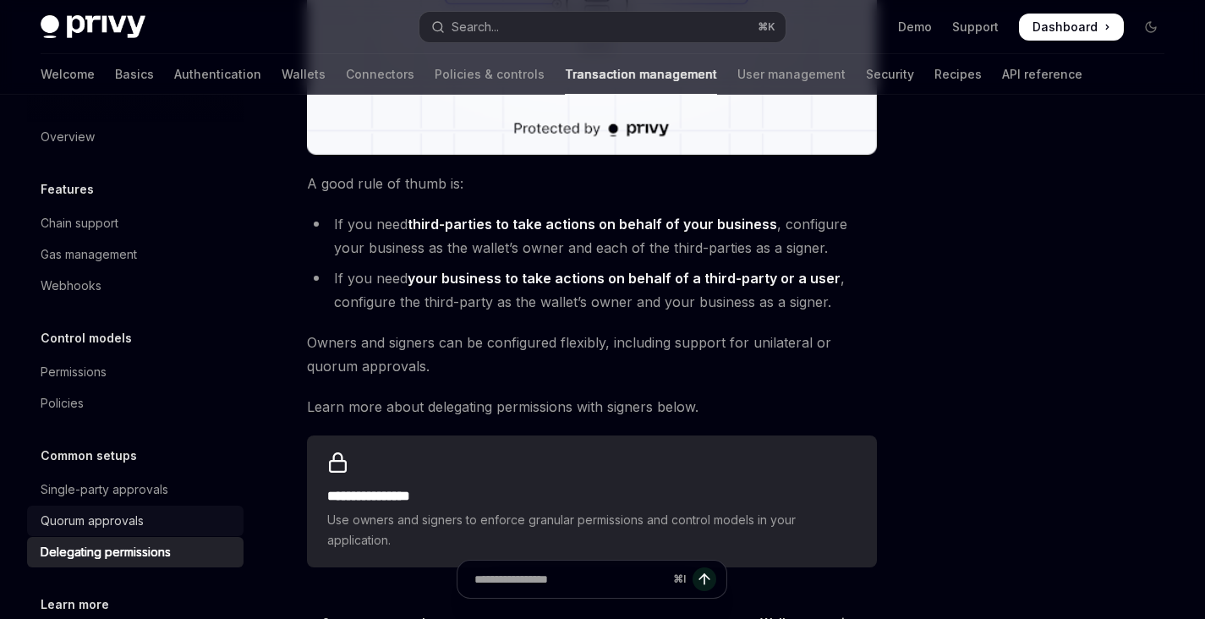
click at [156, 533] on link "Quorum approvals" at bounding box center [135, 521] width 217 height 30
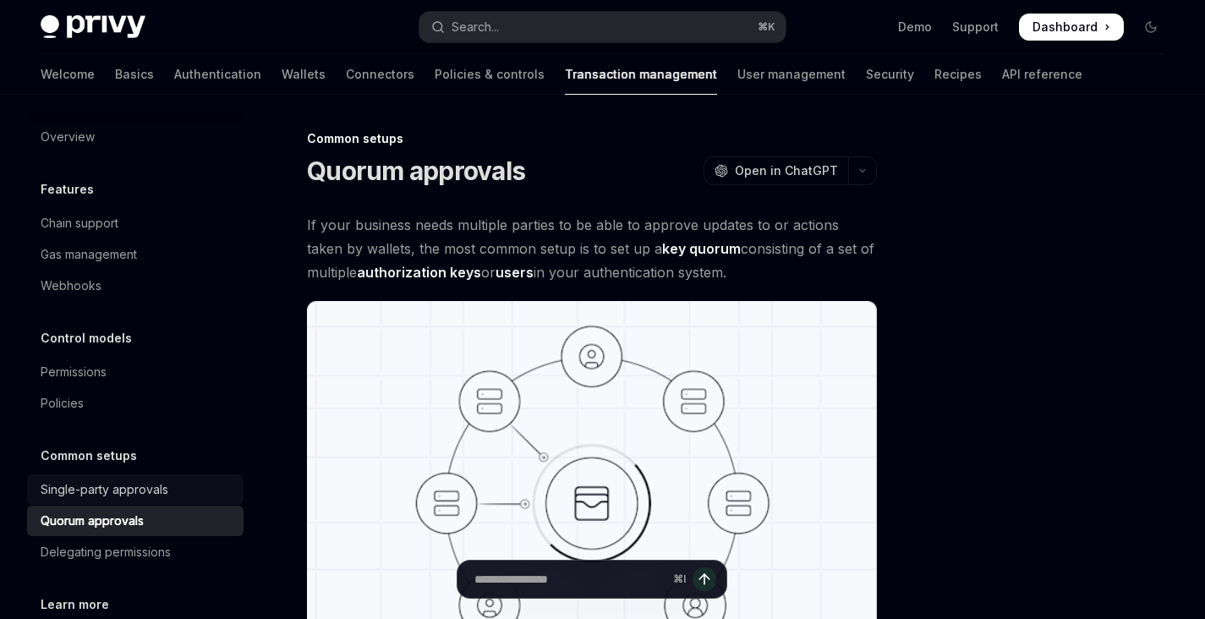
click at [104, 497] on div "Single-party approvals" at bounding box center [105, 490] width 128 height 20
type textarea "*"
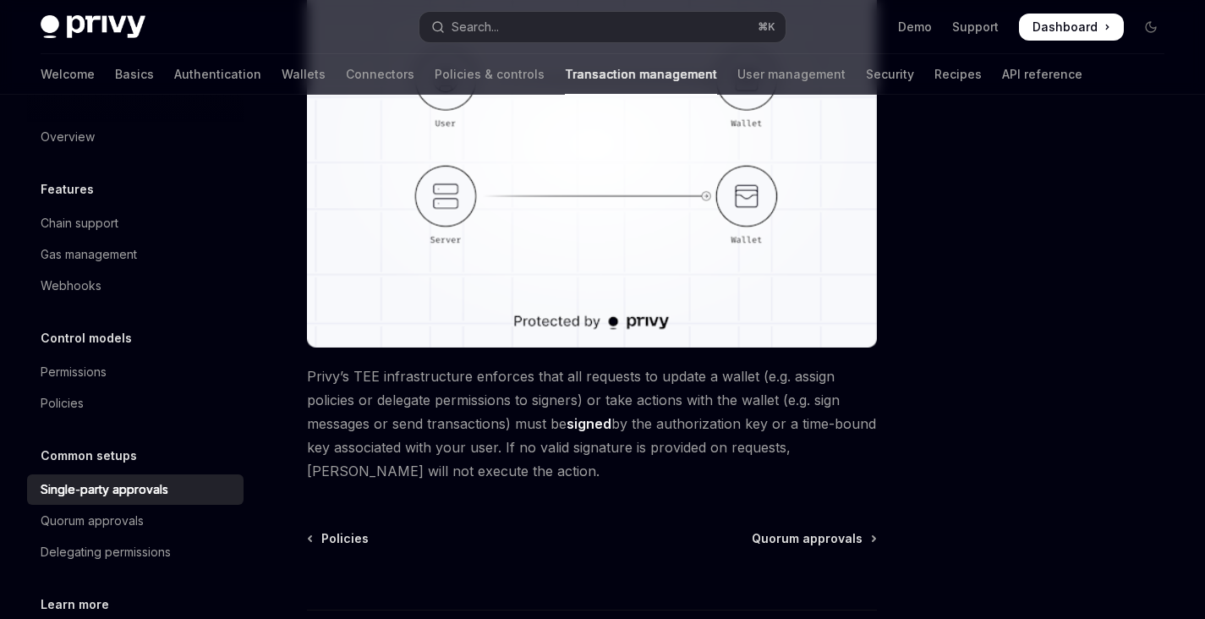
scroll to position [355, 0]
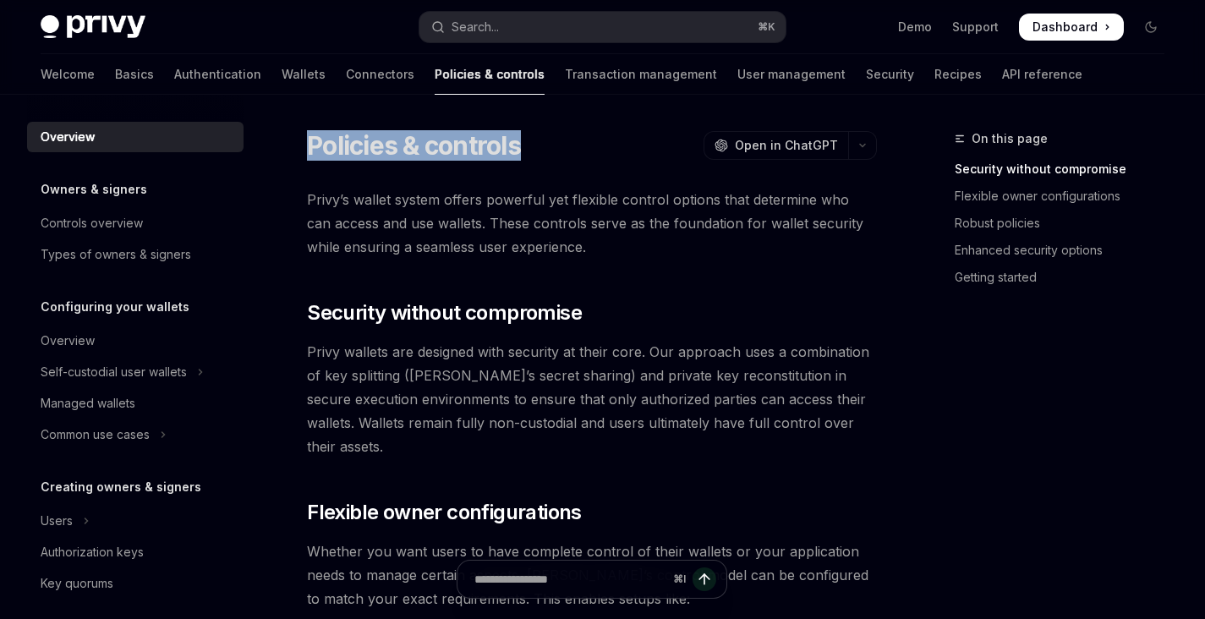
drag, startPoint x: 538, startPoint y: 150, endPoint x: 289, endPoint y: 150, distance: 248.7
copy h1 "Policies & controls"
